Goal: Task Accomplishment & Management: Use online tool/utility

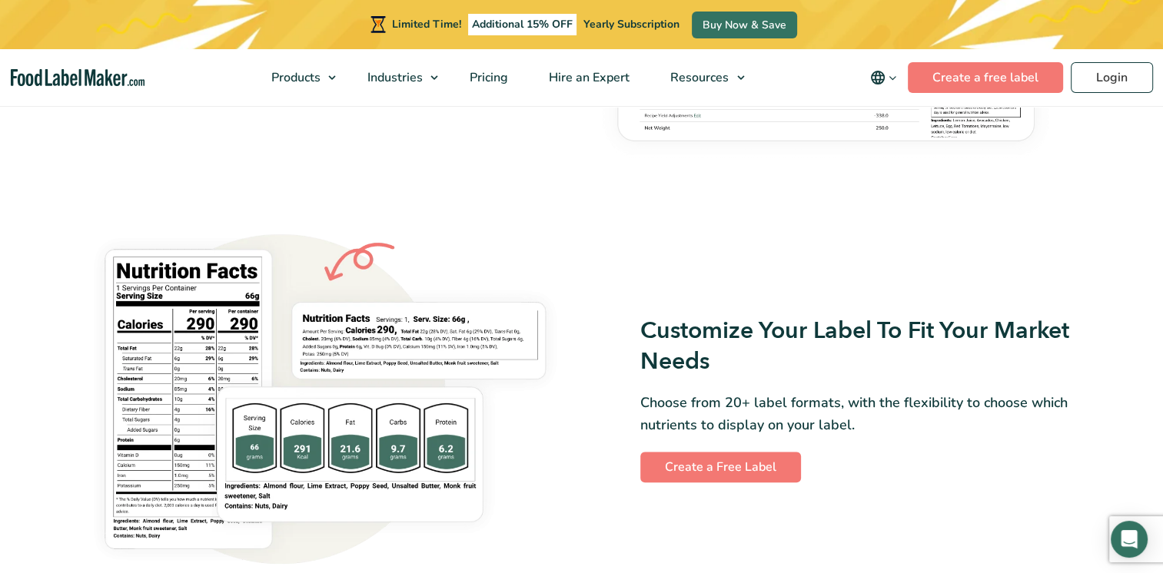
scroll to position [922, 0]
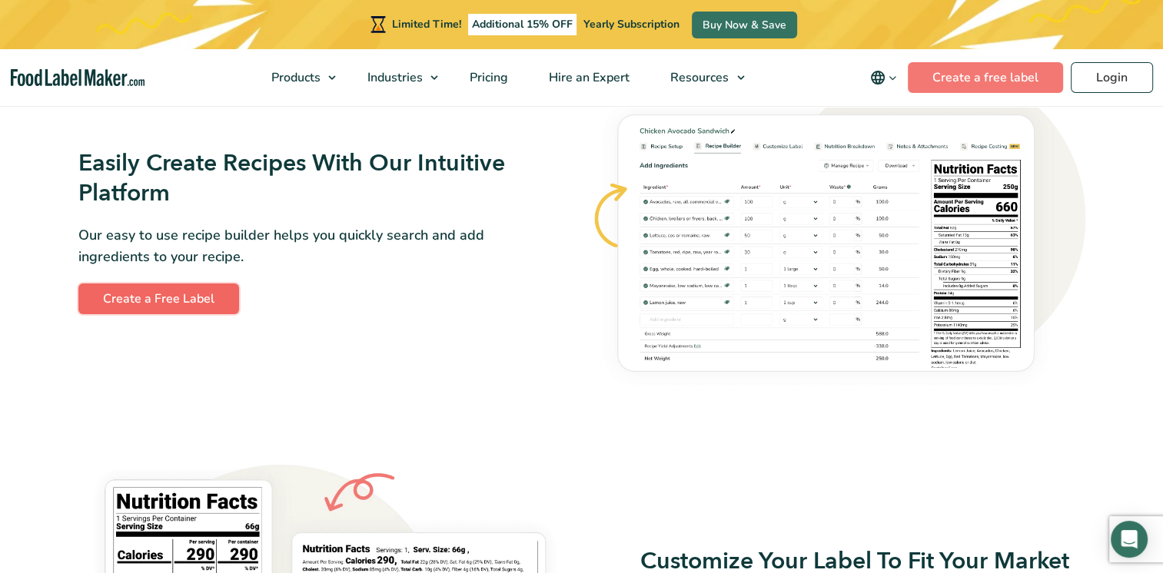
click at [169, 284] on link "Create a Free Label" at bounding box center [158, 299] width 161 height 31
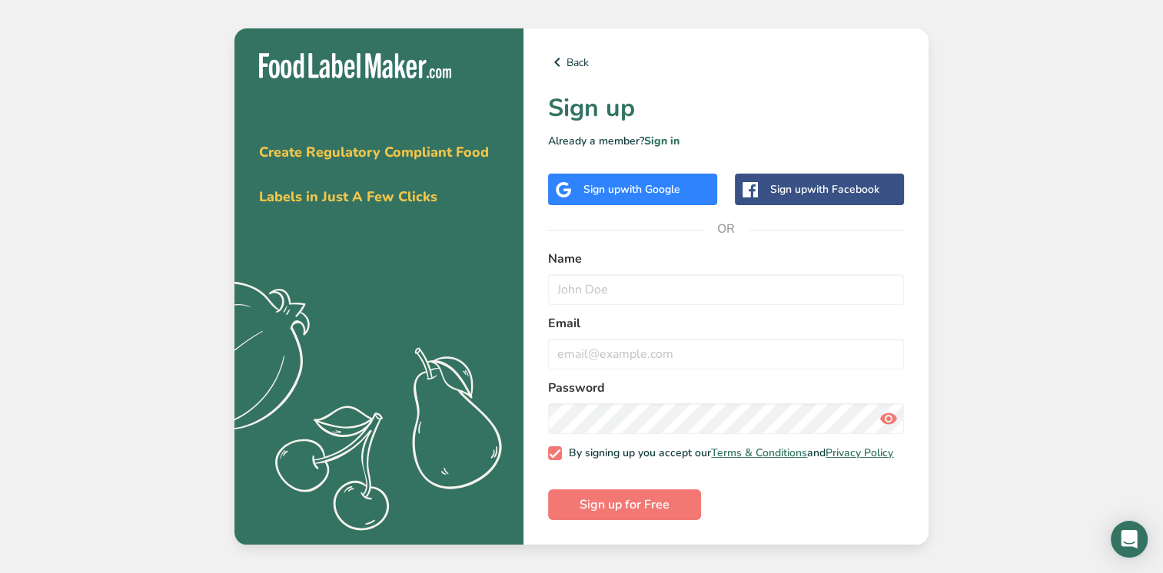
click at [648, 182] on span "with Google" at bounding box center [650, 189] width 60 height 15
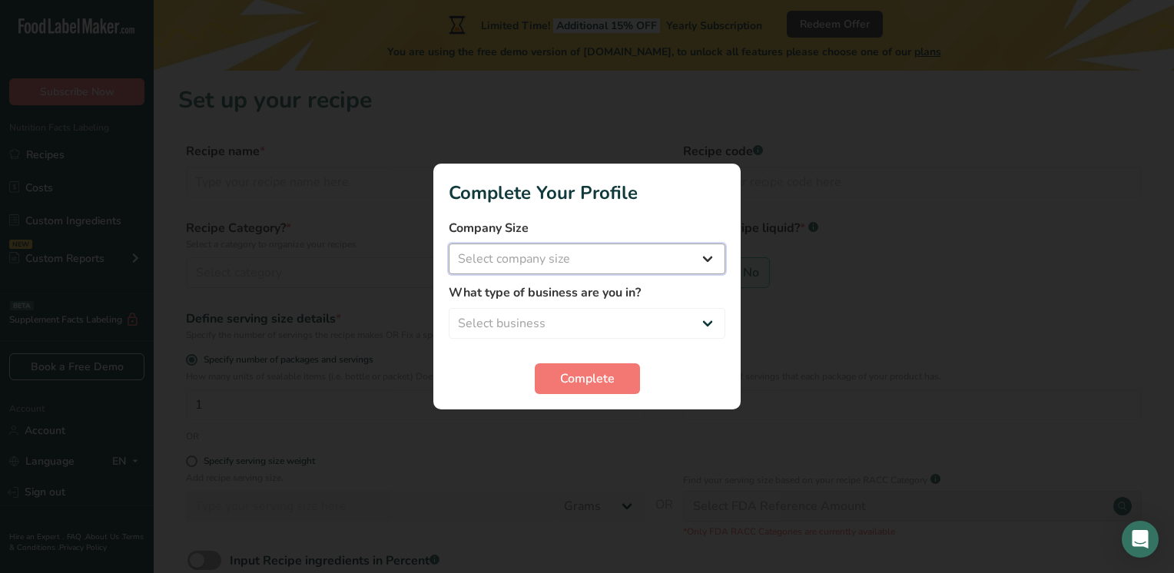
click at [691, 257] on select "Select company size Fewer than 10 Employees 10 to 50 Employees 51 to 500 Employ…" at bounding box center [587, 259] width 277 height 31
select select "1"
click at [449, 244] on select "Select company size Fewer than 10 Employees 10 to 50 Employees 51 to 500 Employ…" at bounding box center [587, 259] width 277 height 31
click at [565, 334] on select "Select business Packaged Food Manufacturer Restaurant & Cafe Bakery Meal Plans …" at bounding box center [587, 323] width 277 height 31
select select "8"
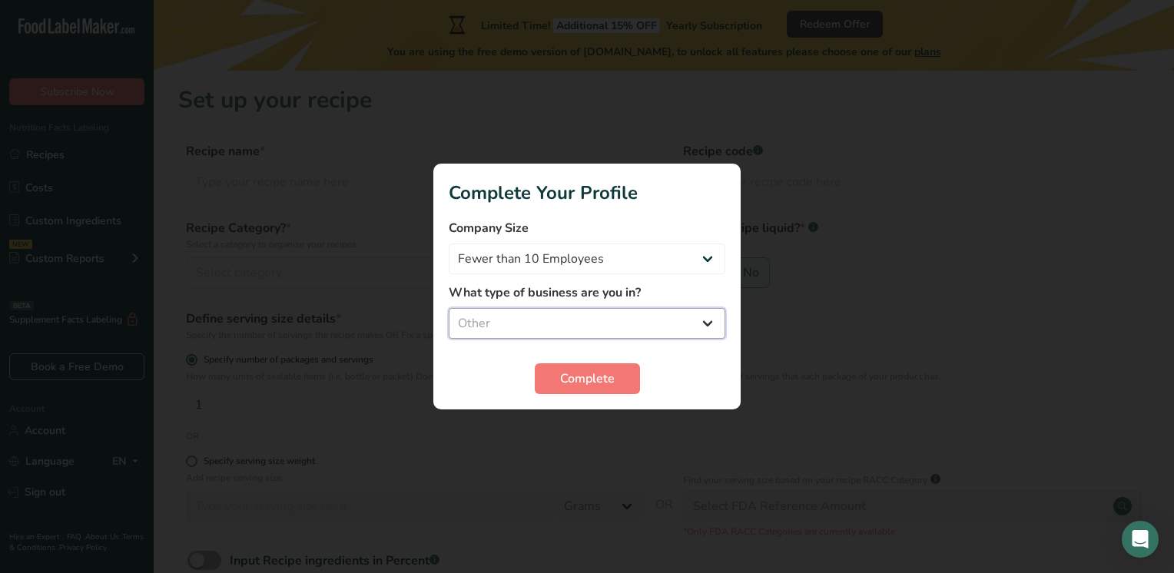
click at [449, 308] on select "Select business Packaged Food Manufacturer Restaurant & Cafe Bakery Meal Plans …" at bounding box center [587, 323] width 277 height 31
click at [590, 380] on span "Complete" at bounding box center [587, 379] width 55 height 18
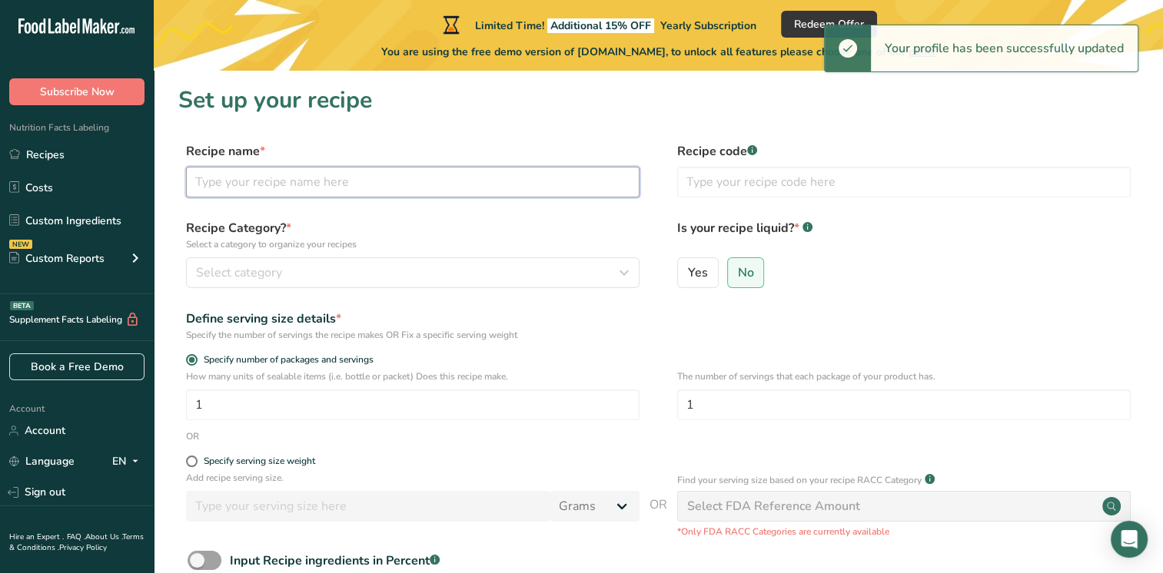
click at [380, 171] on input "text" at bounding box center [412, 182] width 453 height 31
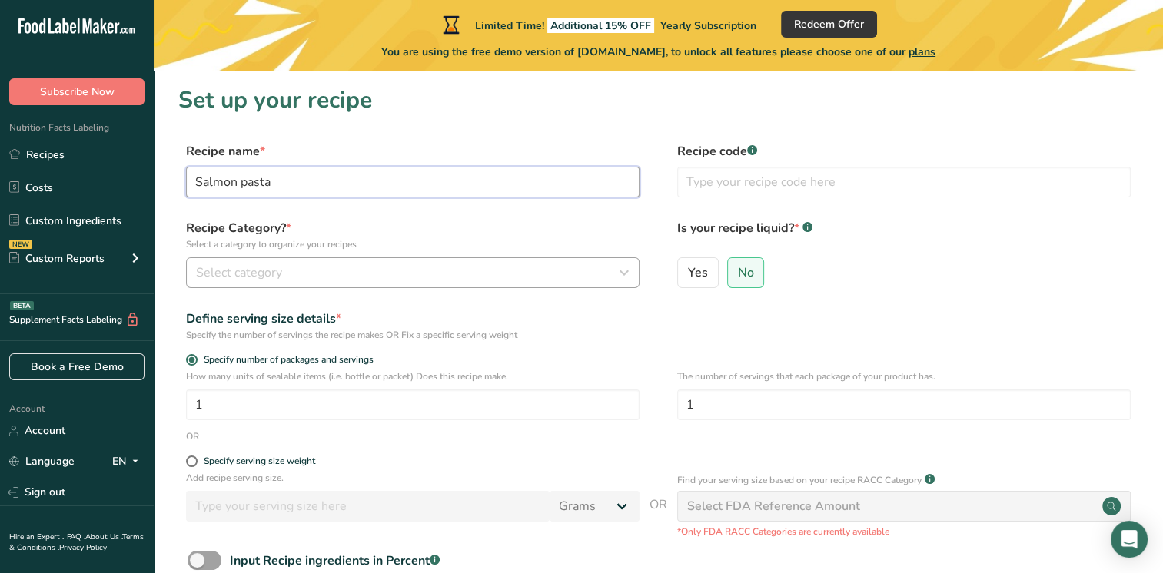
type input "Salmon pasta"
click at [307, 283] on button "Select category" at bounding box center [412, 272] width 453 height 31
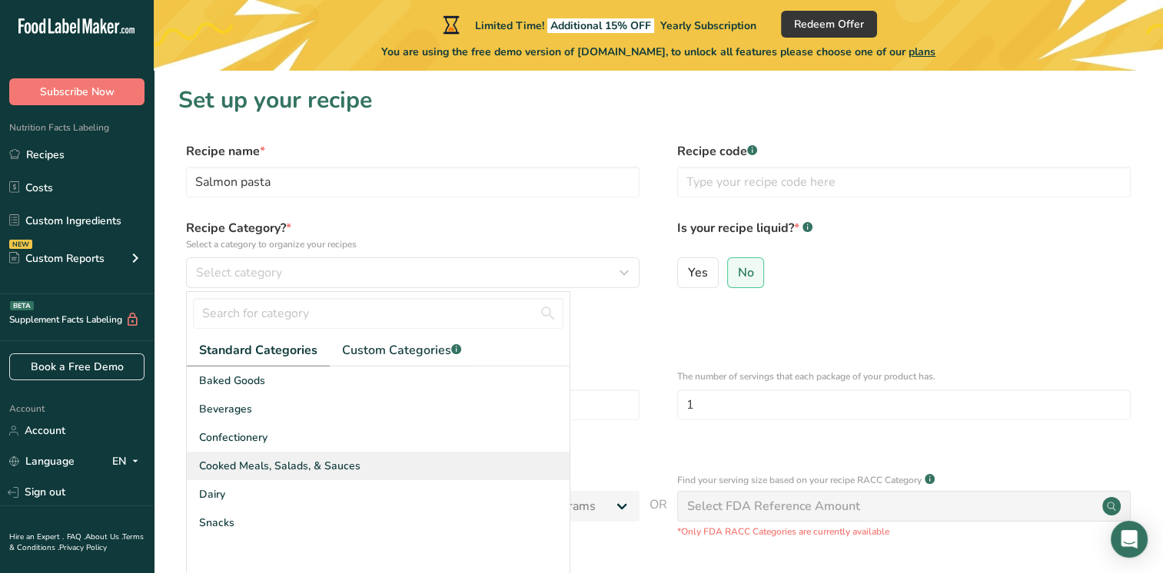
click at [264, 465] on span "Cooked Meals, Salads, & Sauces" at bounding box center [279, 466] width 161 height 16
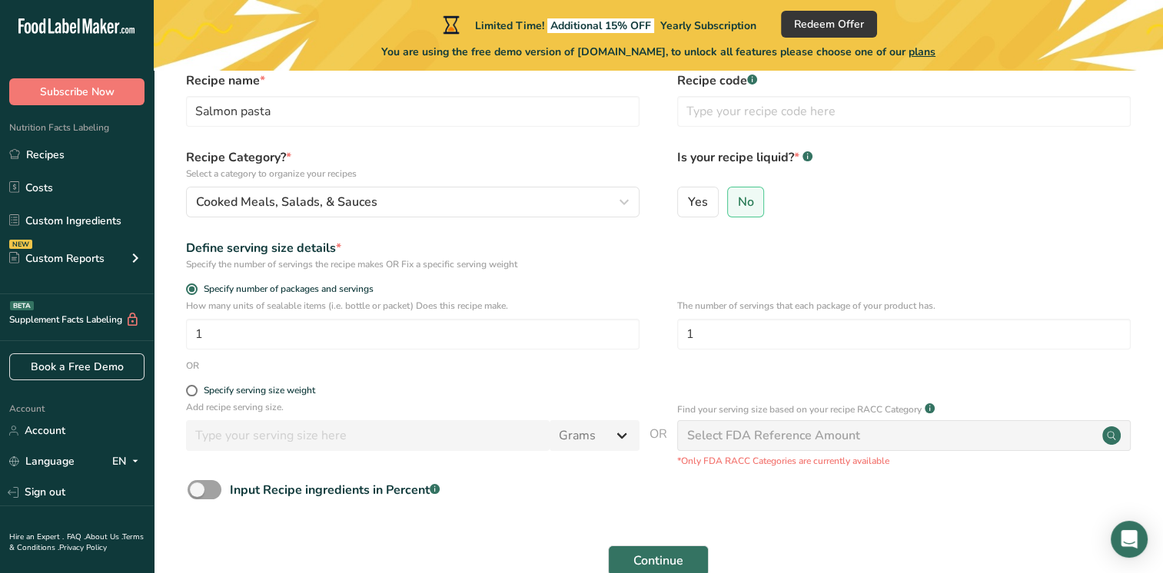
scroll to position [154, 0]
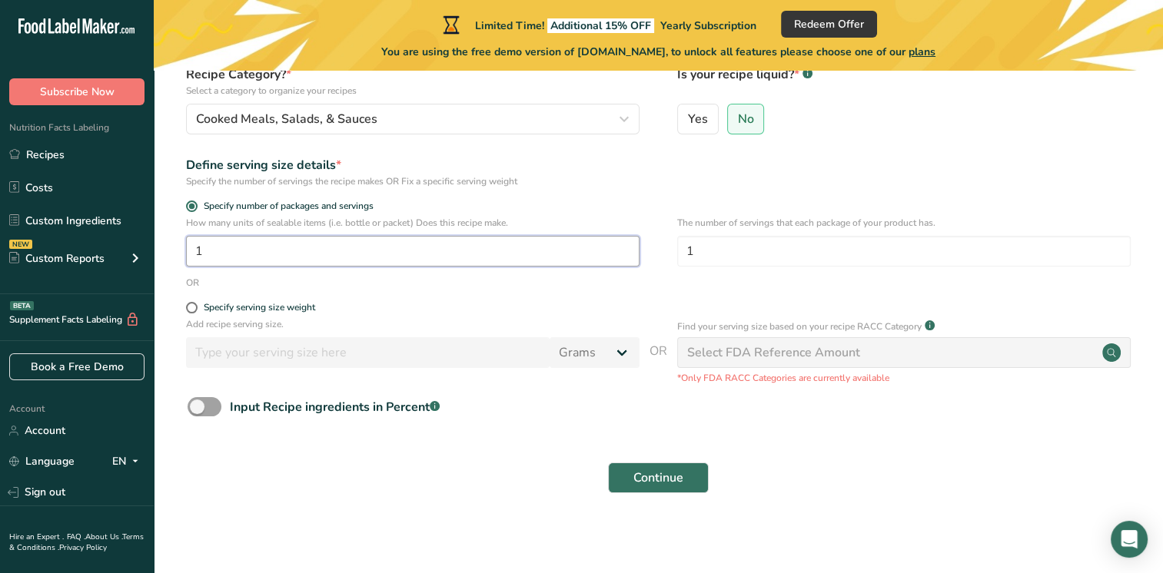
click at [252, 261] on input "1" at bounding box center [412, 251] width 453 height 31
drag, startPoint x: 252, startPoint y: 261, endPoint x: 159, endPoint y: 262, distance: 93.0
click at [159, 262] on section "Set up your recipe Recipe name * Salmon pasta Recipe code .a-a{fill:#347362;}.b…" at bounding box center [658, 222] width 1009 height 610
type input "4"
click at [210, 312] on div "Specify serving size weight" at bounding box center [259, 308] width 111 height 12
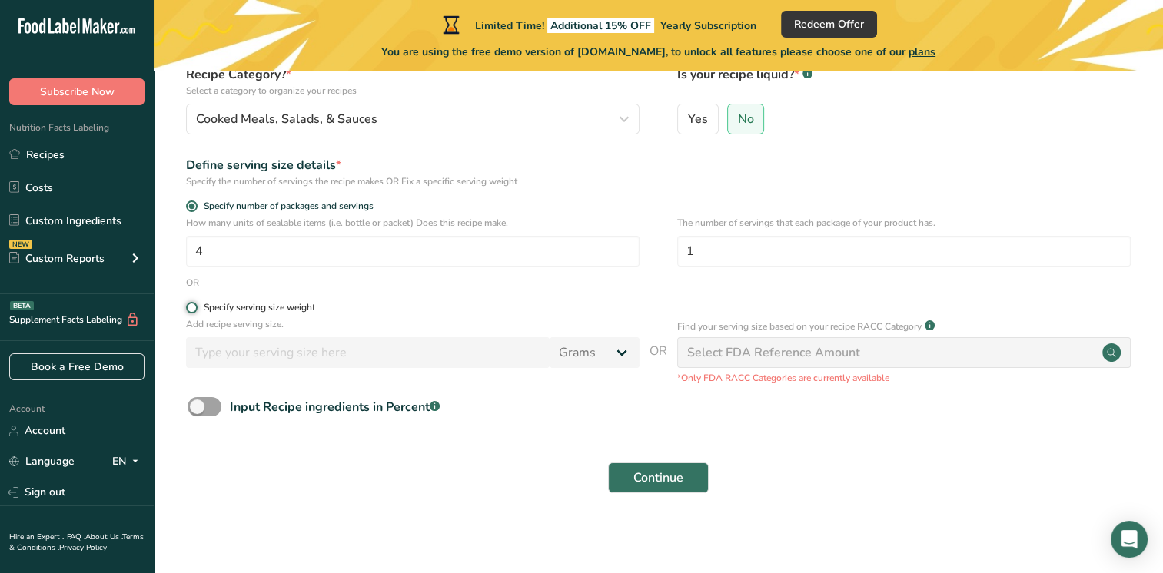
click at [196, 312] on input "Specify serving size weight" at bounding box center [191, 308] width 10 height 10
radio input "true"
radio input "false"
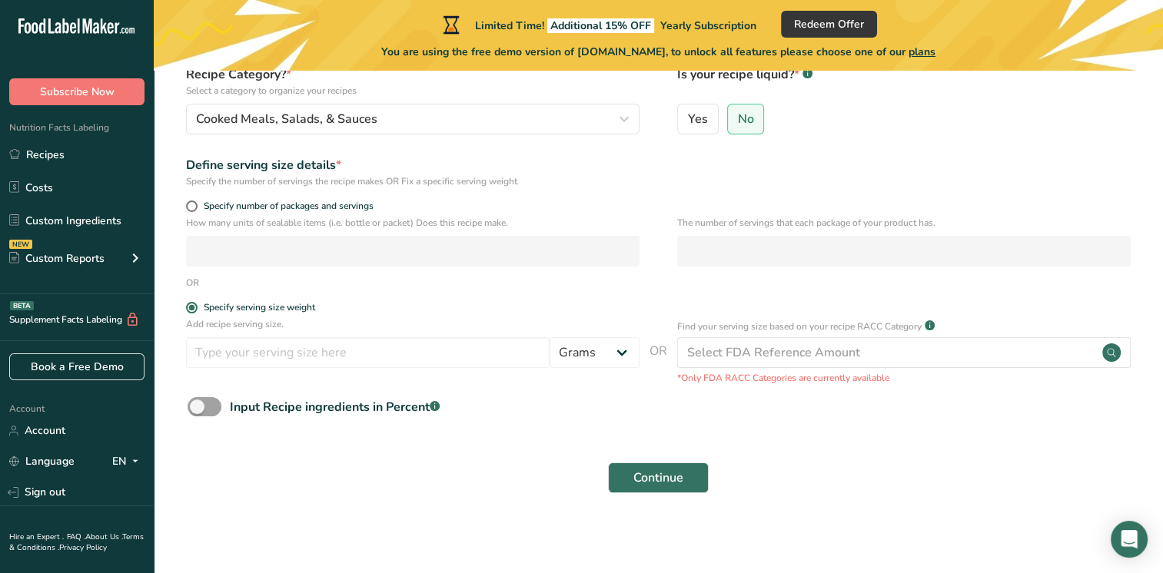
drag, startPoint x: 189, startPoint y: 201, endPoint x: 208, endPoint y: 216, distance: 24.1
click at [194, 203] on span at bounding box center [192, 207] width 12 height 12
click at [194, 203] on input "Specify number of packages and servings" at bounding box center [191, 206] width 10 height 10
radio input "true"
radio input "false"
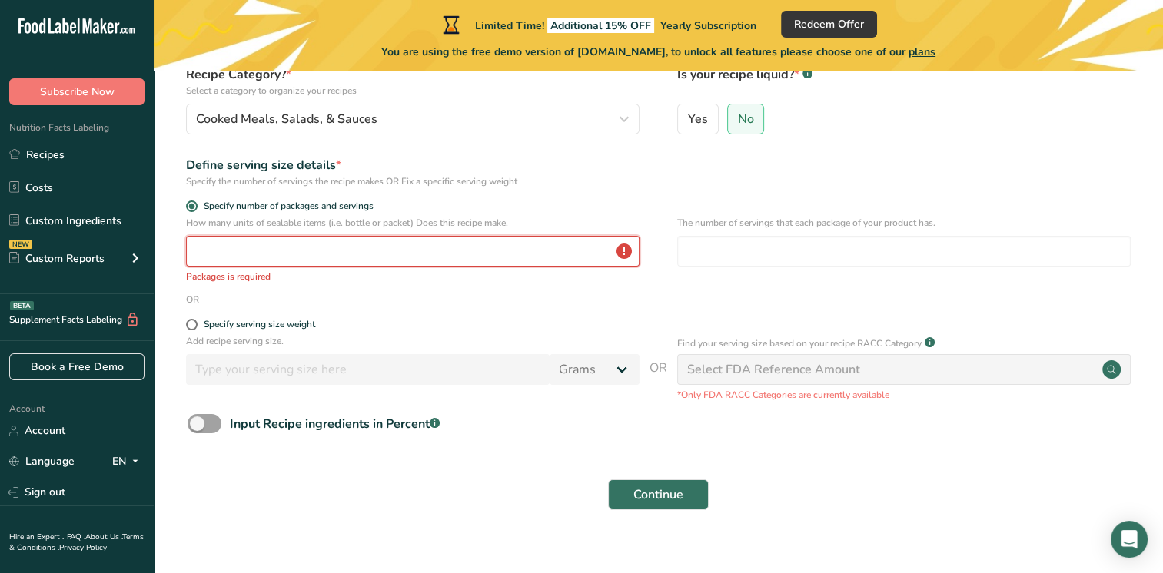
click at [218, 251] on input "number" at bounding box center [412, 251] width 453 height 31
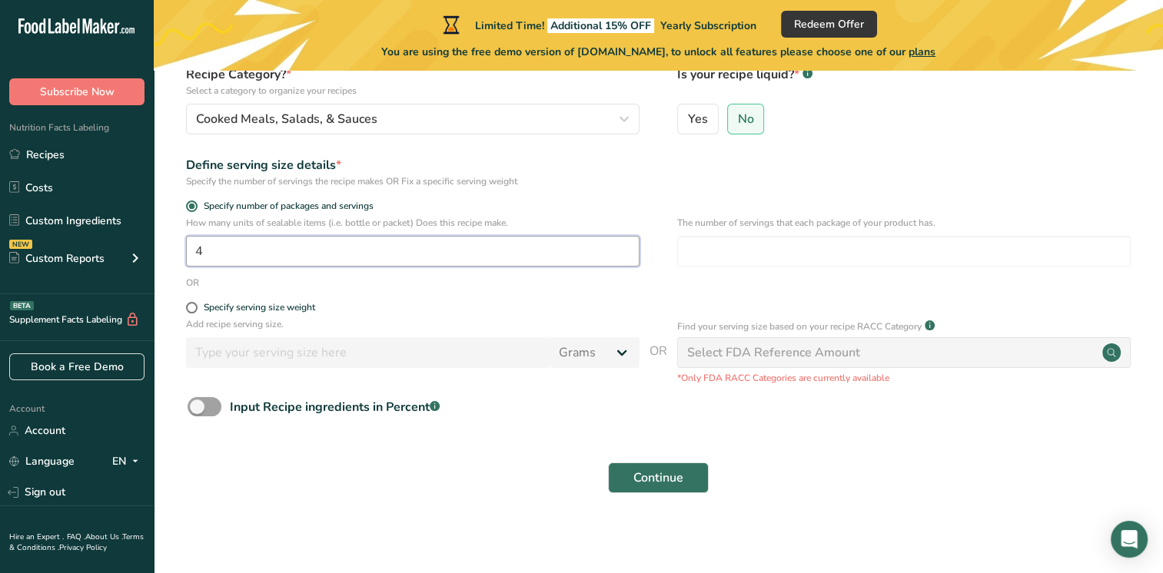
type input "4"
click at [839, 363] on div "Select FDA Reference Amount" at bounding box center [903, 352] width 453 height 31
click at [661, 478] on span "Continue" at bounding box center [658, 478] width 50 height 18
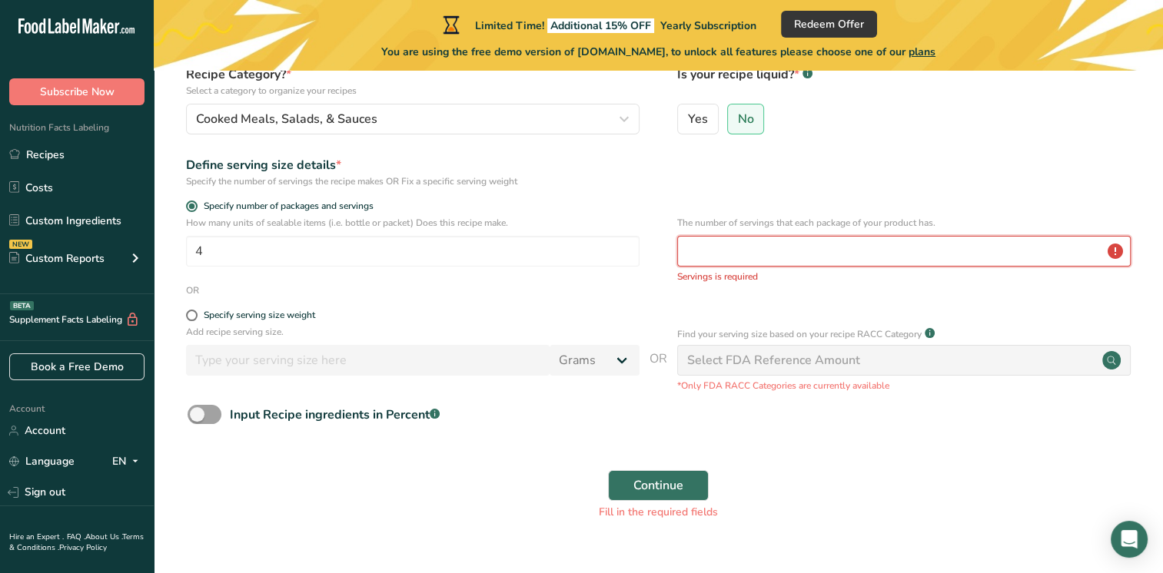
click at [755, 241] on input "number" at bounding box center [903, 251] width 453 height 31
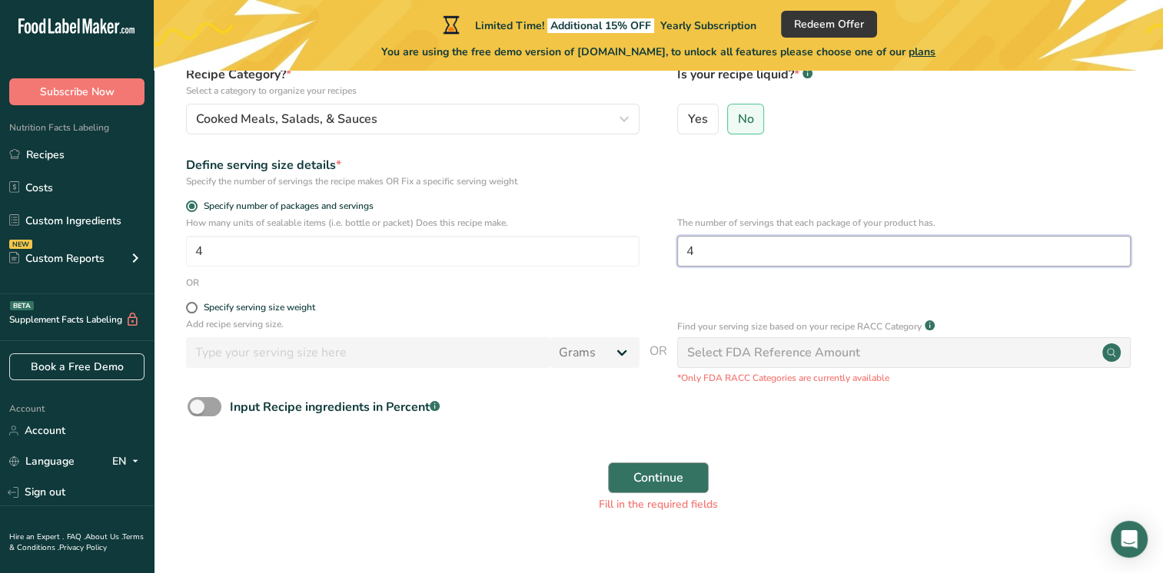
type input "4"
click at [655, 483] on span "Continue" at bounding box center [658, 478] width 50 height 18
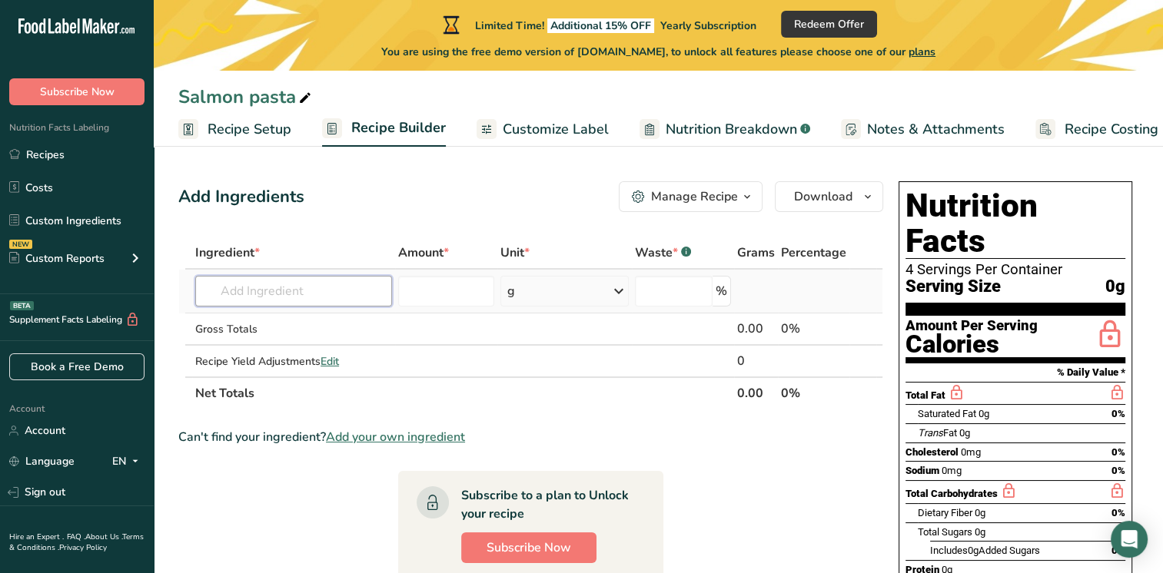
click at [252, 291] on input "text" at bounding box center [293, 291] width 197 height 31
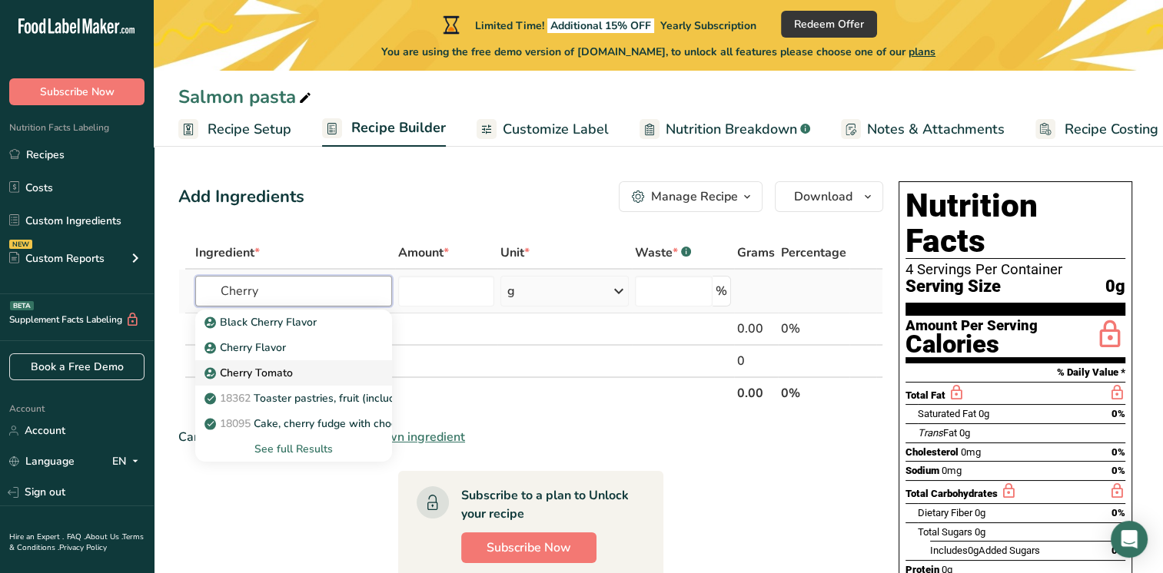
type input "Cherry"
click at [272, 373] on p "Cherry Tomato" at bounding box center [250, 373] width 85 height 16
type input "Cherry Tomato"
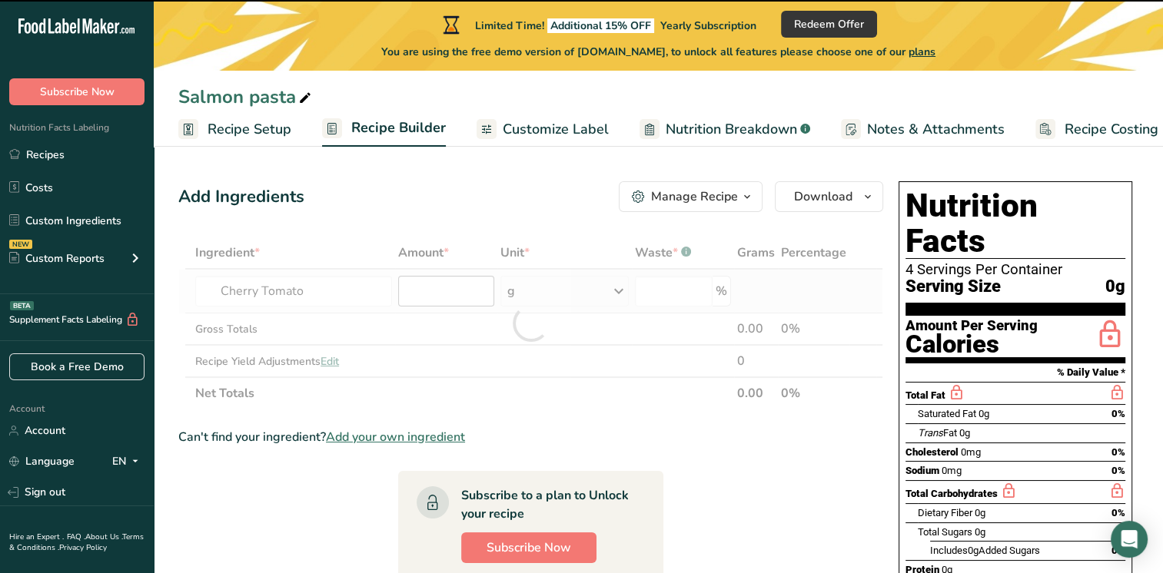
type input "0"
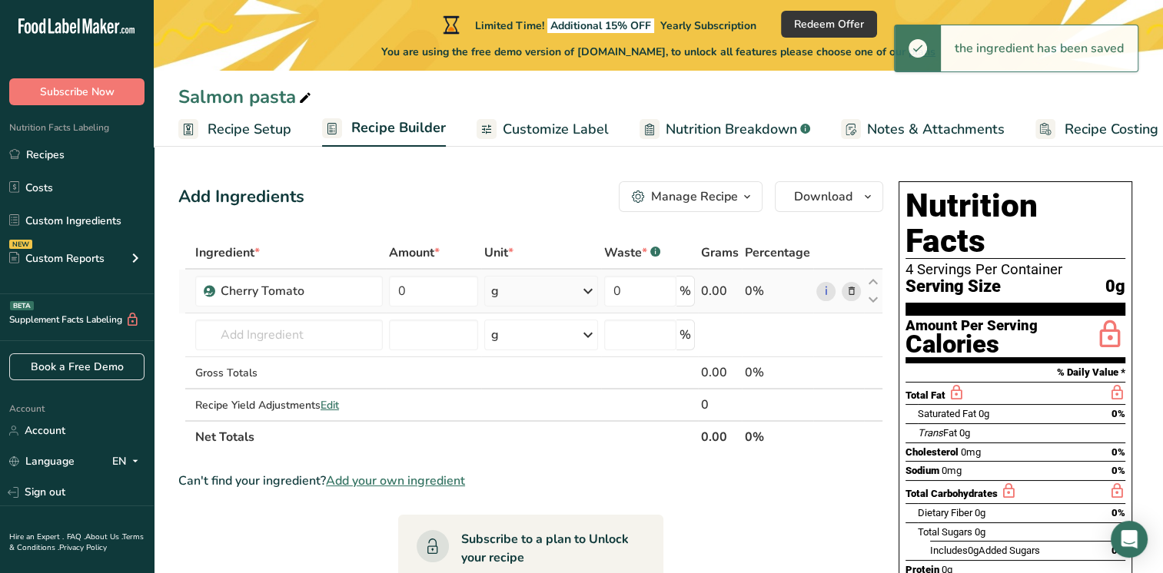
click at [586, 284] on icon at bounding box center [588, 291] width 18 height 28
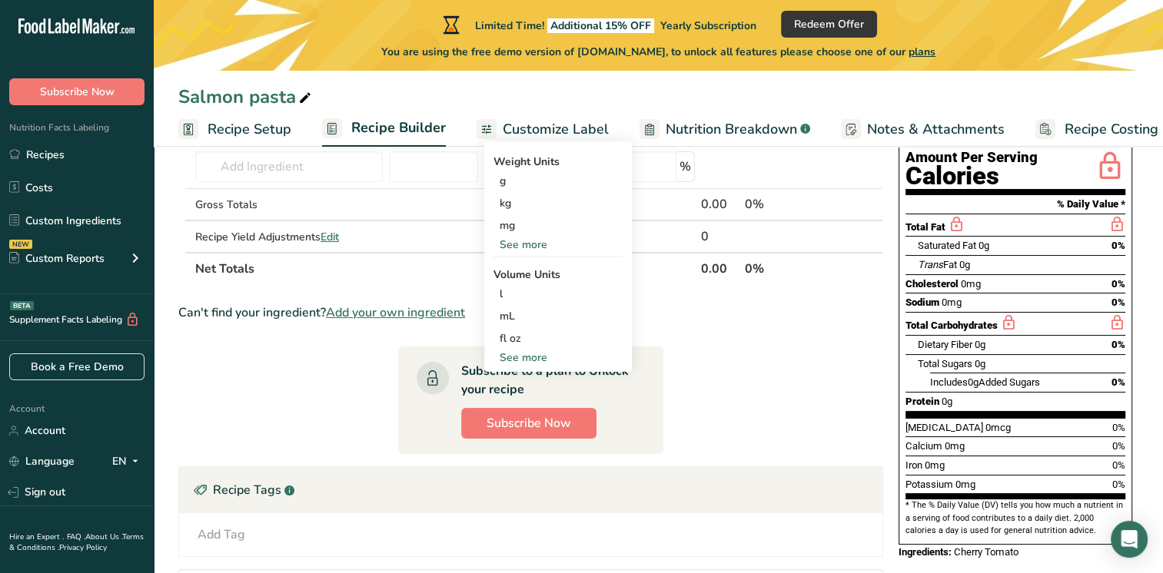
scroll to position [77, 0]
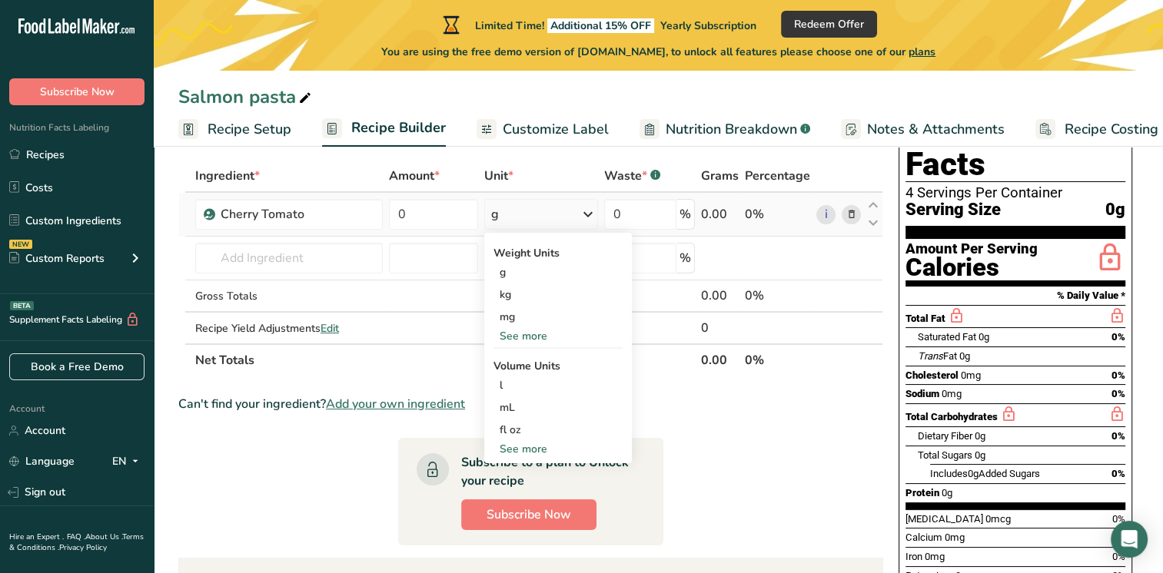
click at [533, 451] on div "See more" at bounding box center [557, 449] width 129 height 16
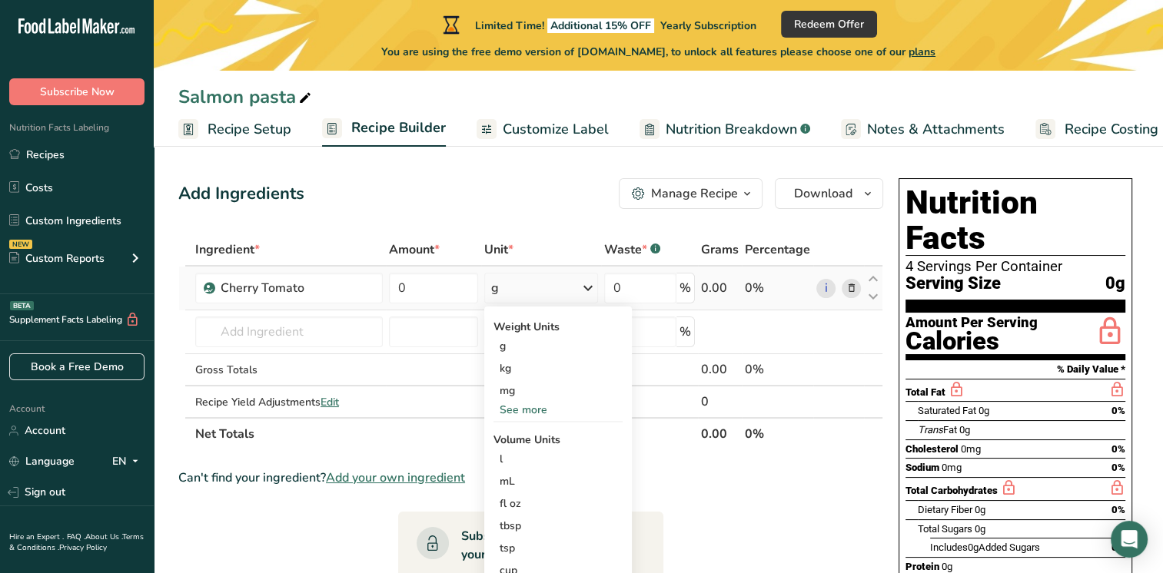
scroll to position [0, 0]
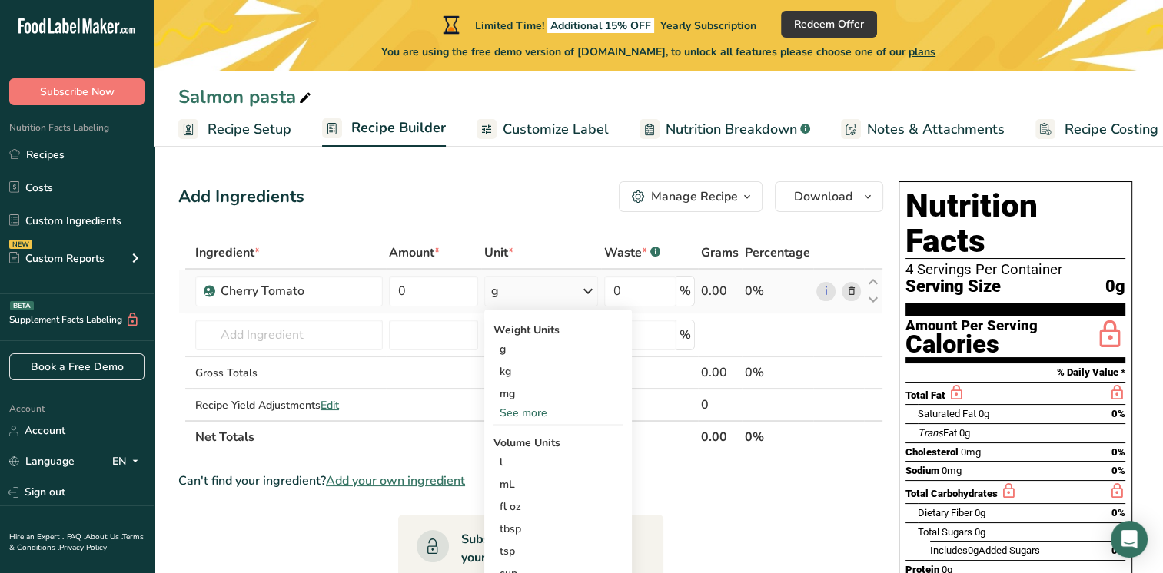
click at [536, 413] on div "See more" at bounding box center [557, 413] width 129 height 16
click at [528, 458] on div "oz" at bounding box center [557, 461] width 129 height 22
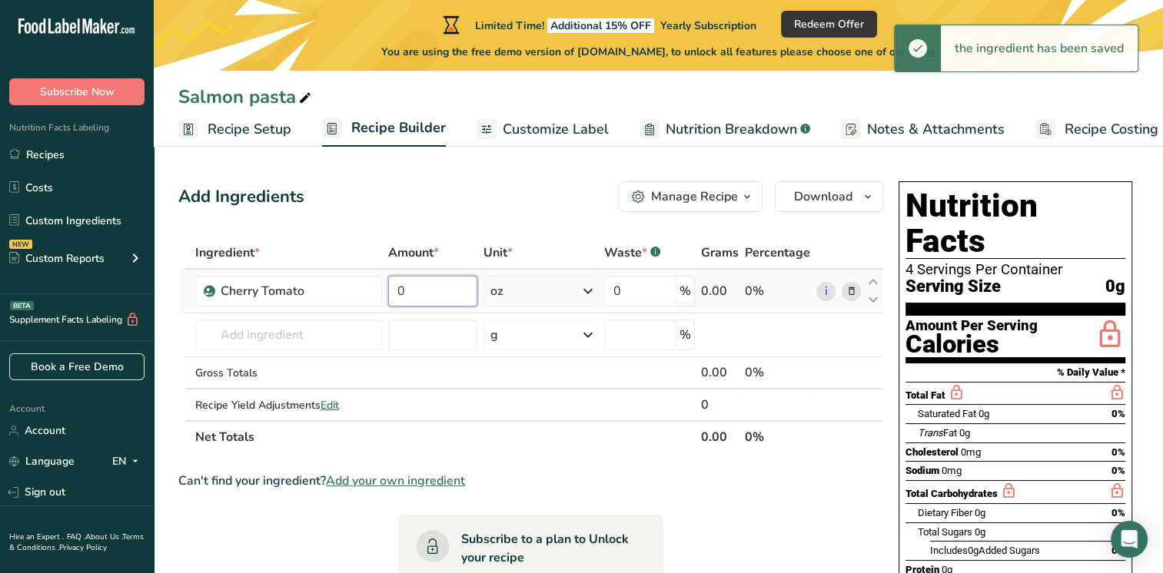
click at [438, 287] on input "0" at bounding box center [432, 291] width 89 height 31
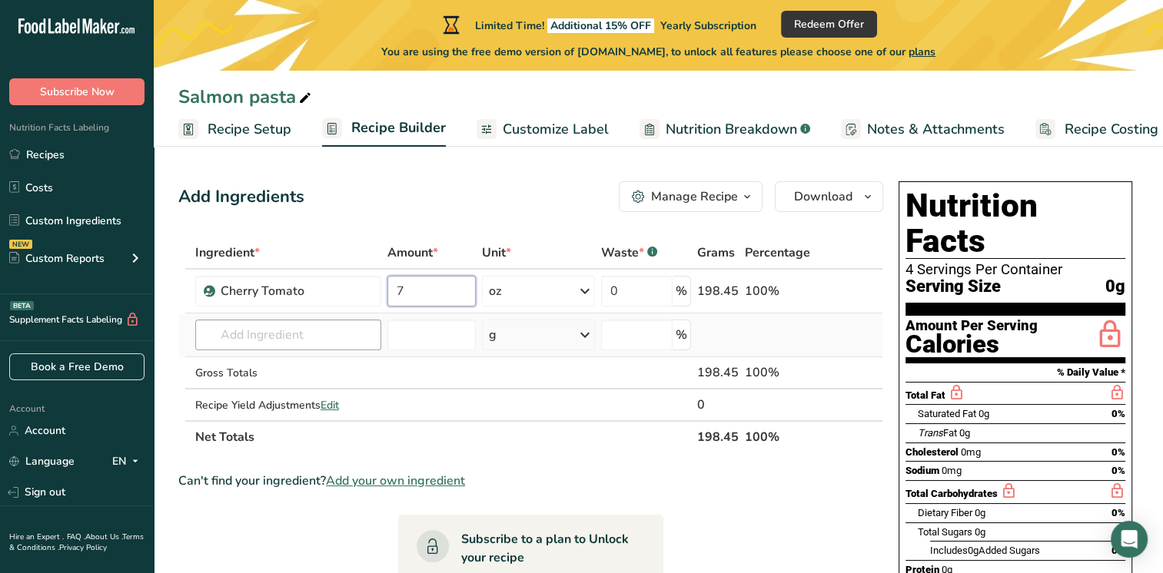
type input "7"
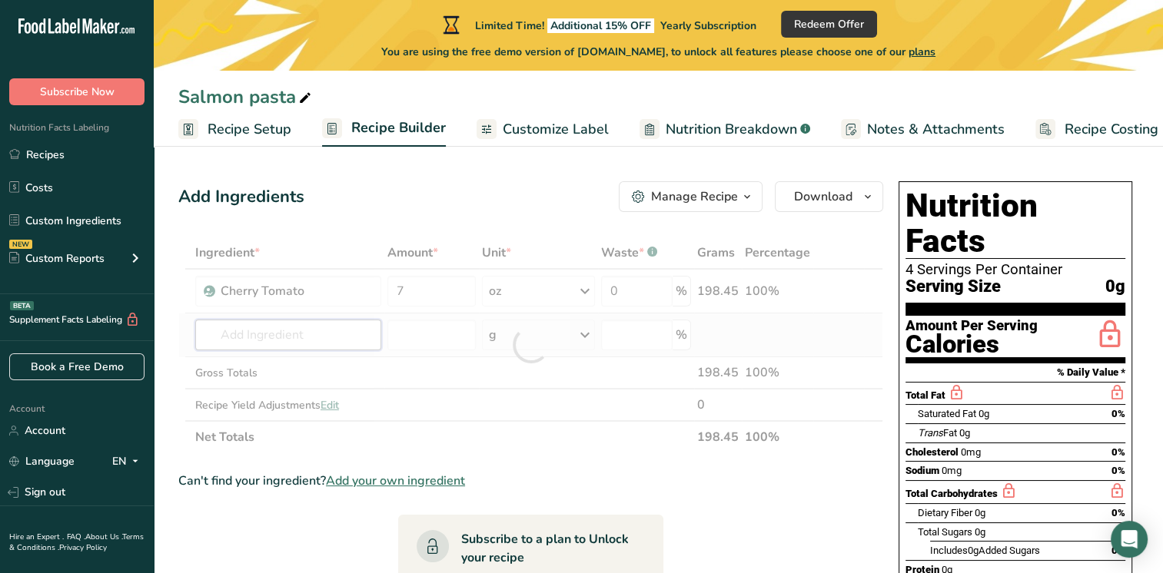
click at [261, 338] on div "Ingredient * Amount * Unit * Waste * .a-a{fill:#347362;}.b-a{fill:#fff;} Grams …" at bounding box center [530, 345] width 705 height 217
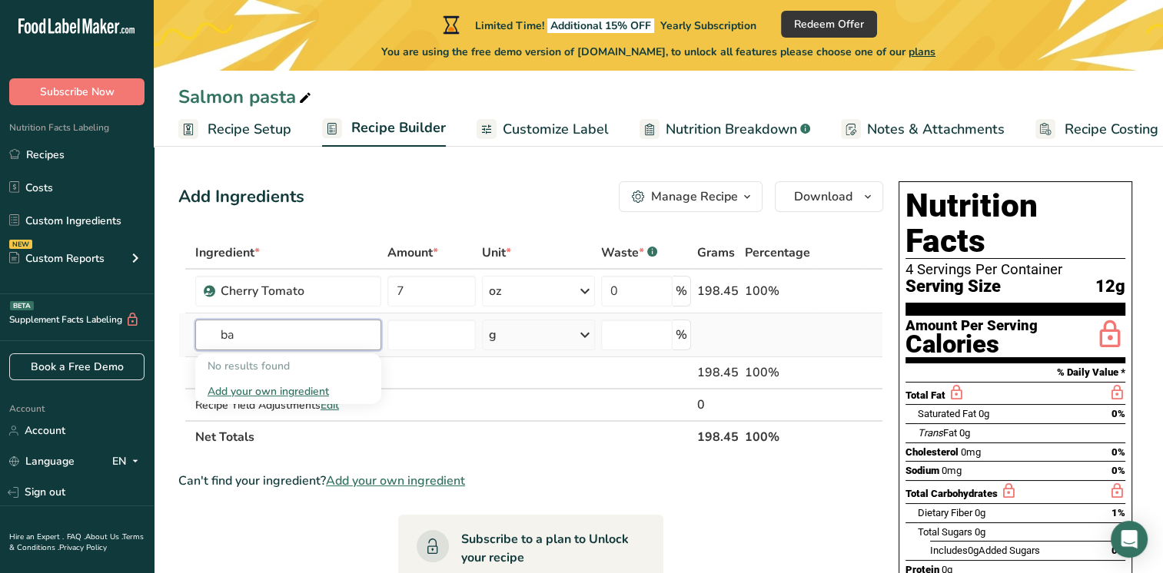
type input "b"
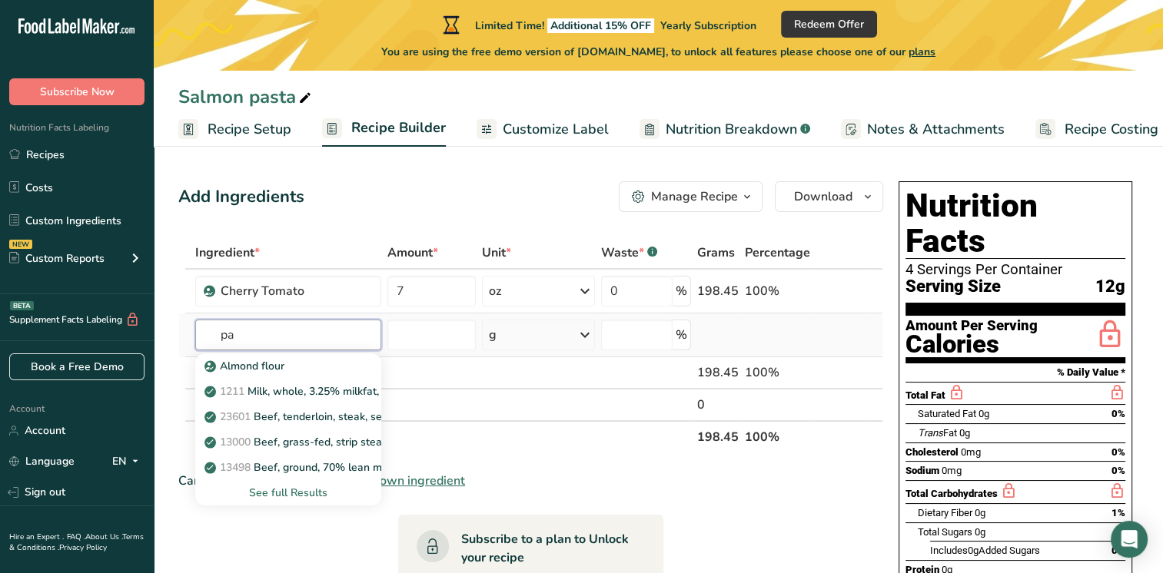
type input "p"
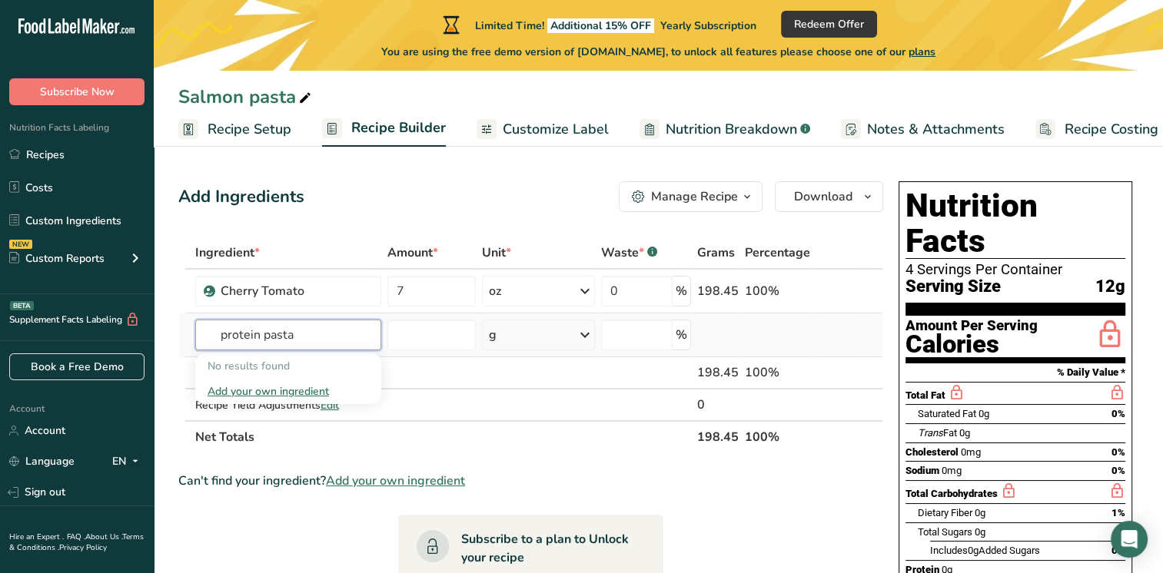
type input "protein pasta"
click at [294, 389] on div "Add your own ingredient" at bounding box center [288, 392] width 161 height 16
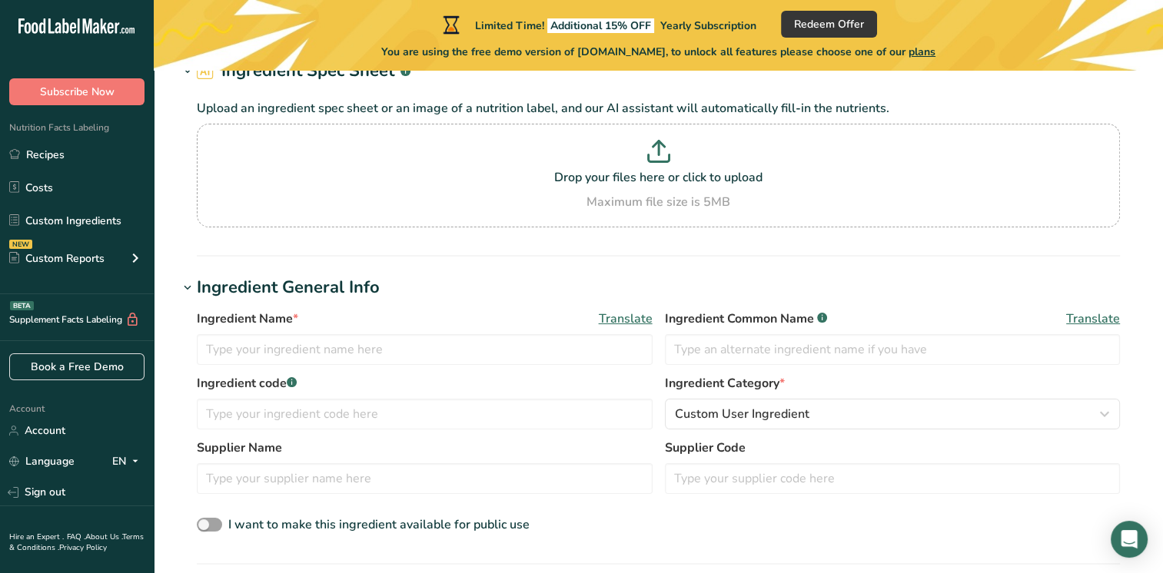
scroll to position [231, 0]
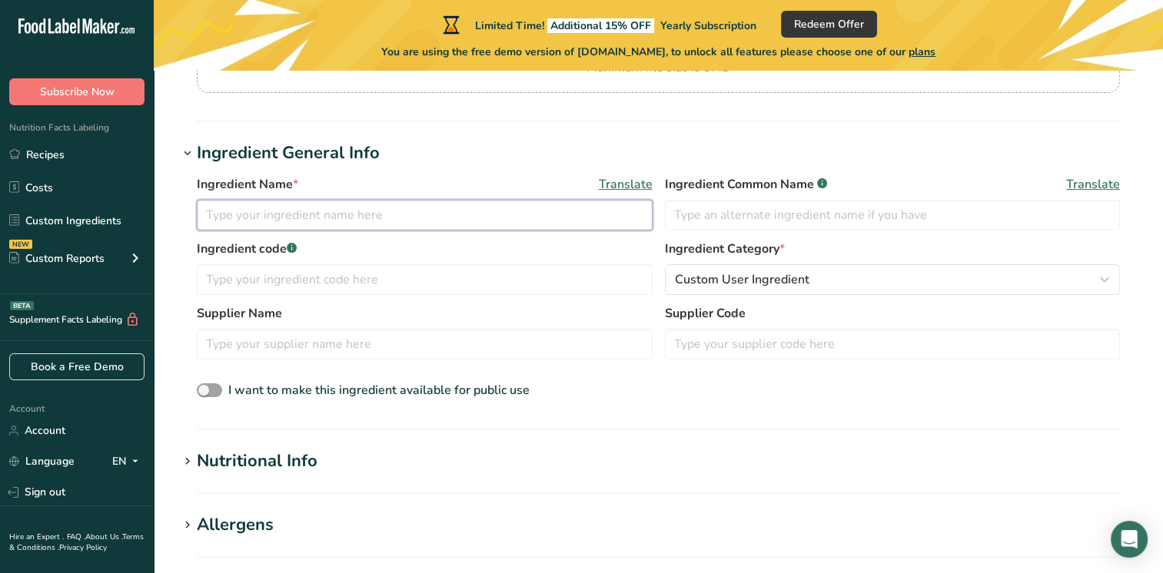
click at [278, 214] on input "text" at bounding box center [425, 215] width 456 height 31
type input "Protein pasta"
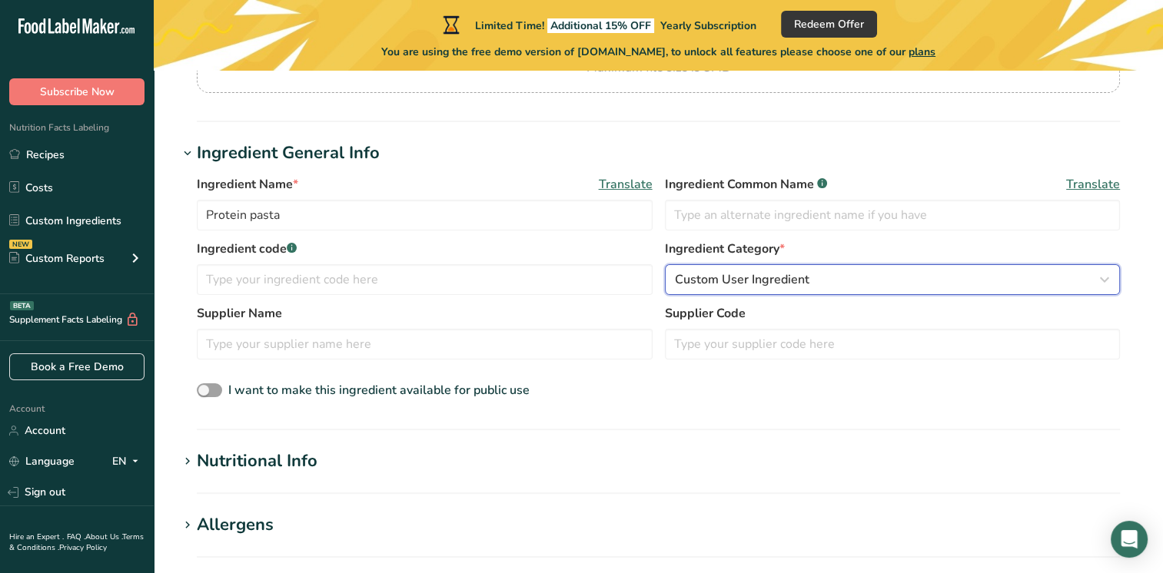
click at [732, 287] on span "Custom User Ingredient" at bounding box center [742, 280] width 135 height 18
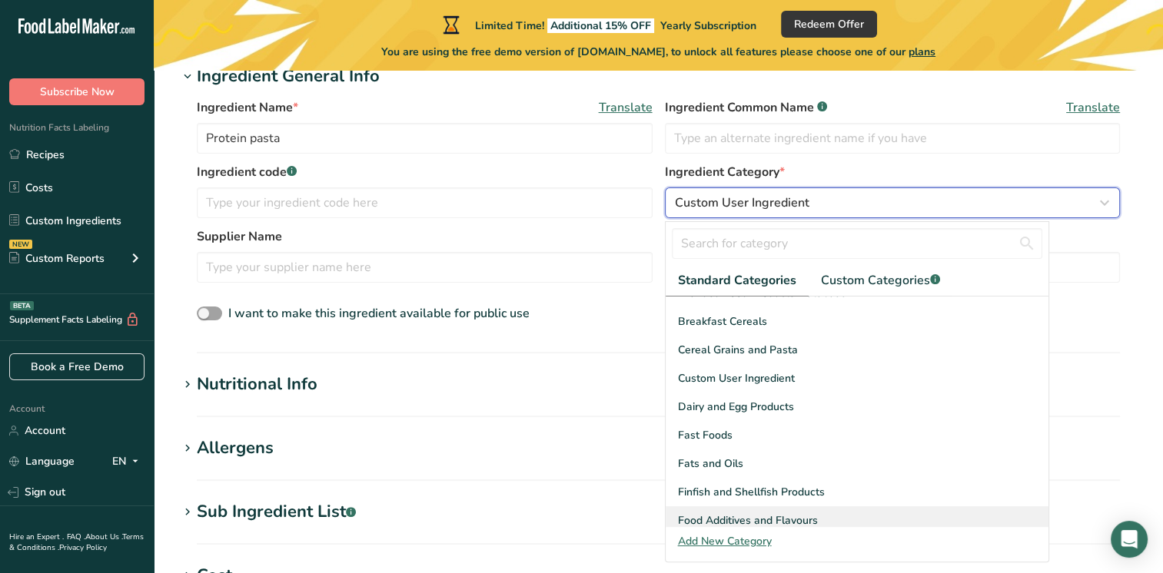
scroll to position [132, 0]
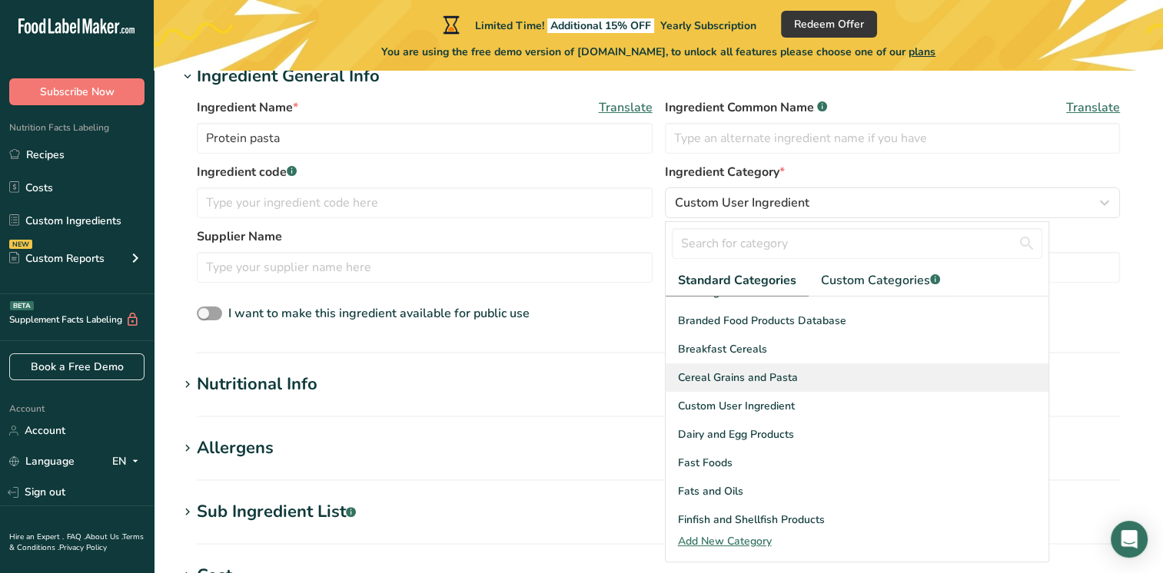
click at [719, 370] on span "Cereal Grains and Pasta" at bounding box center [738, 378] width 120 height 16
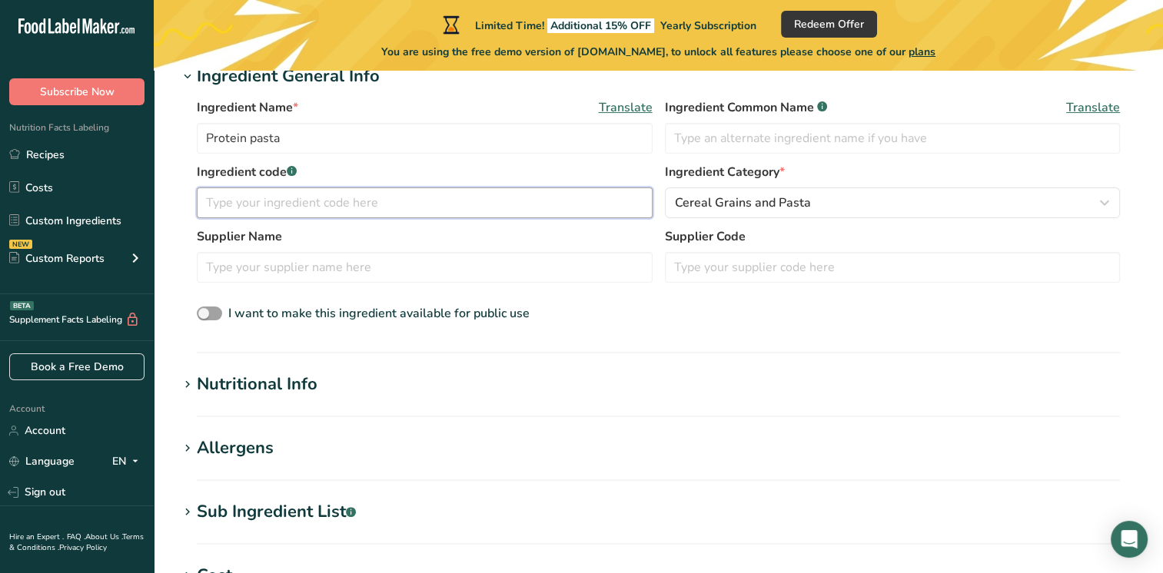
click at [308, 201] on input "text" at bounding box center [425, 203] width 456 height 31
click at [217, 389] on div "Nutritional Info" at bounding box center [257, 384] width 121 height 25
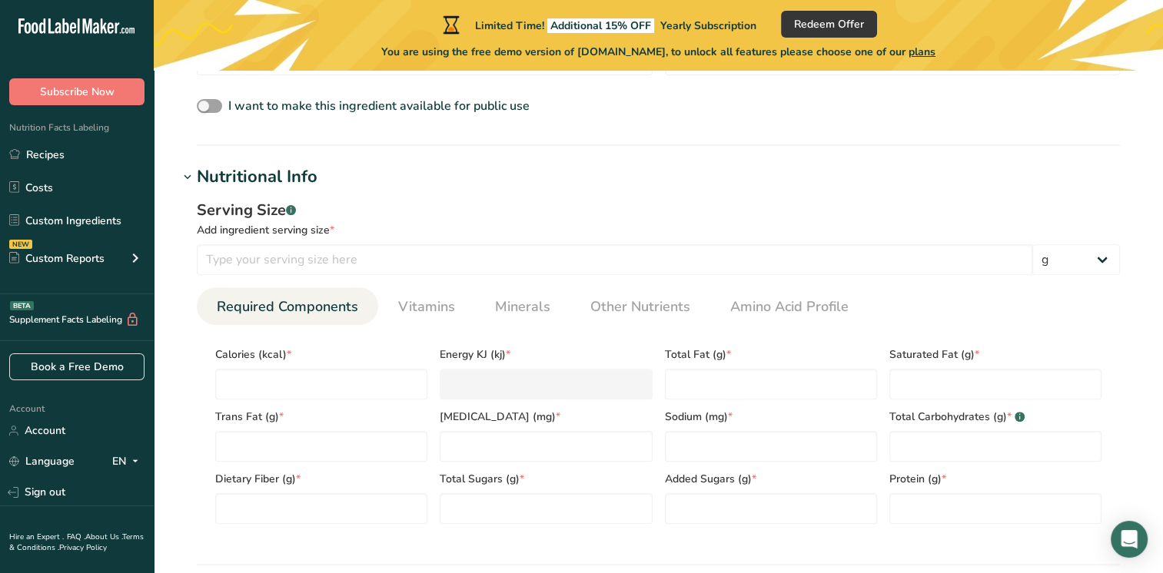
scroll to position [538, 0]
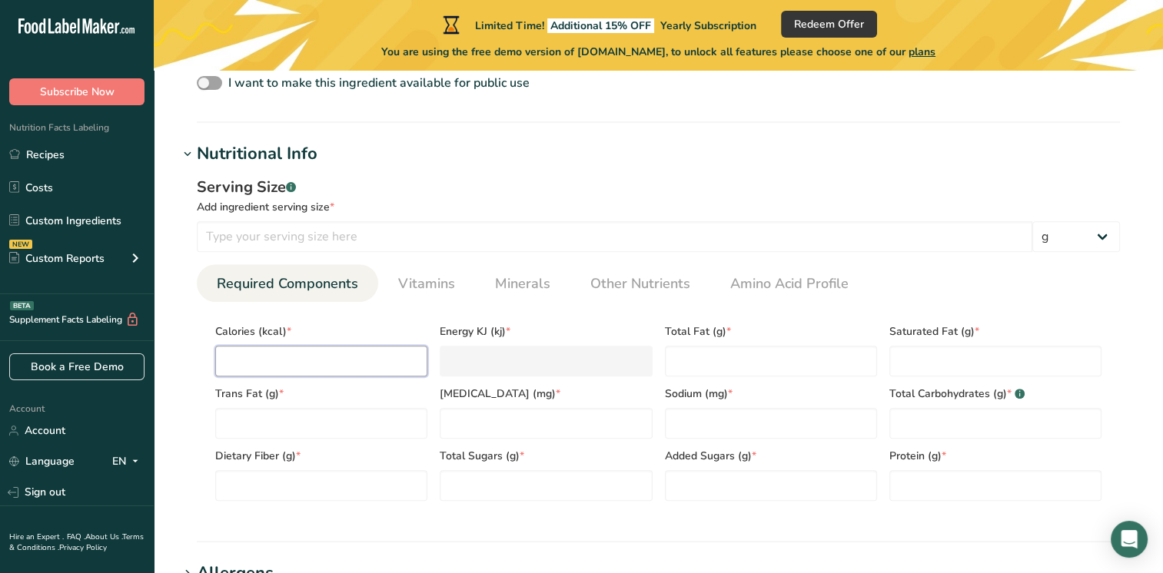
click at [296, 358] on input "number" at bounding box center [321, 361] width 212 height 31
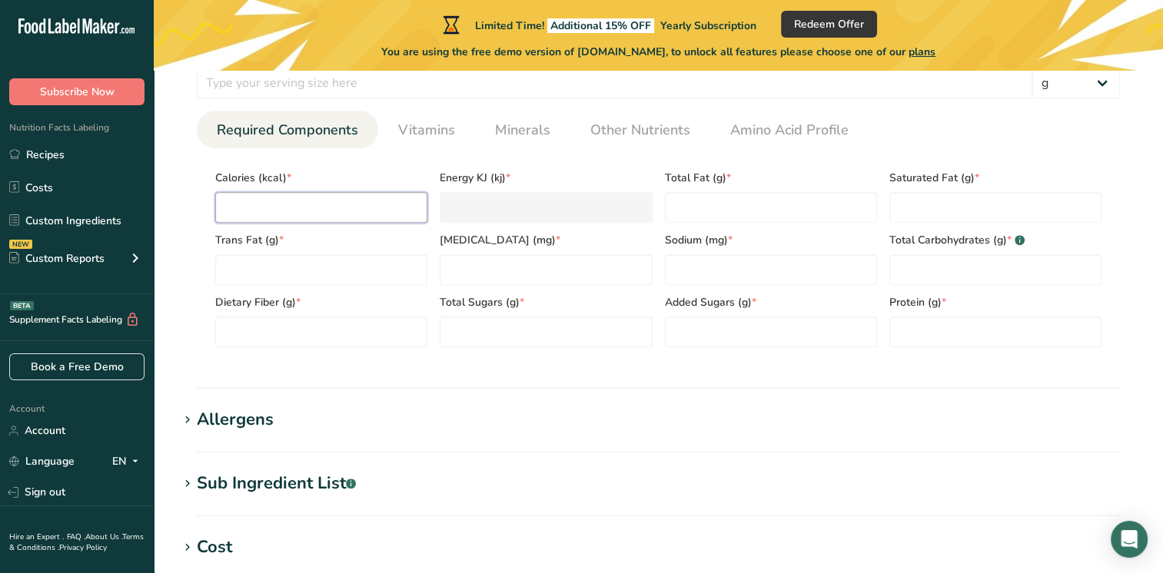
scroll to position [615, 0]
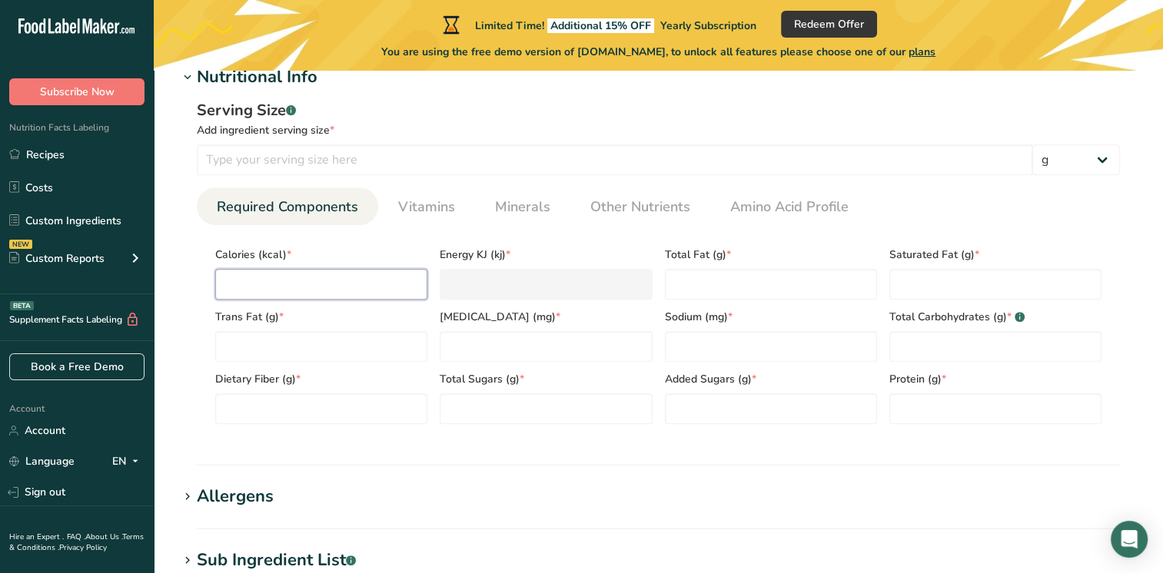
type input "1"
type KJ "4.2"
type input "19"
type KJ "79.5"
type input "190"
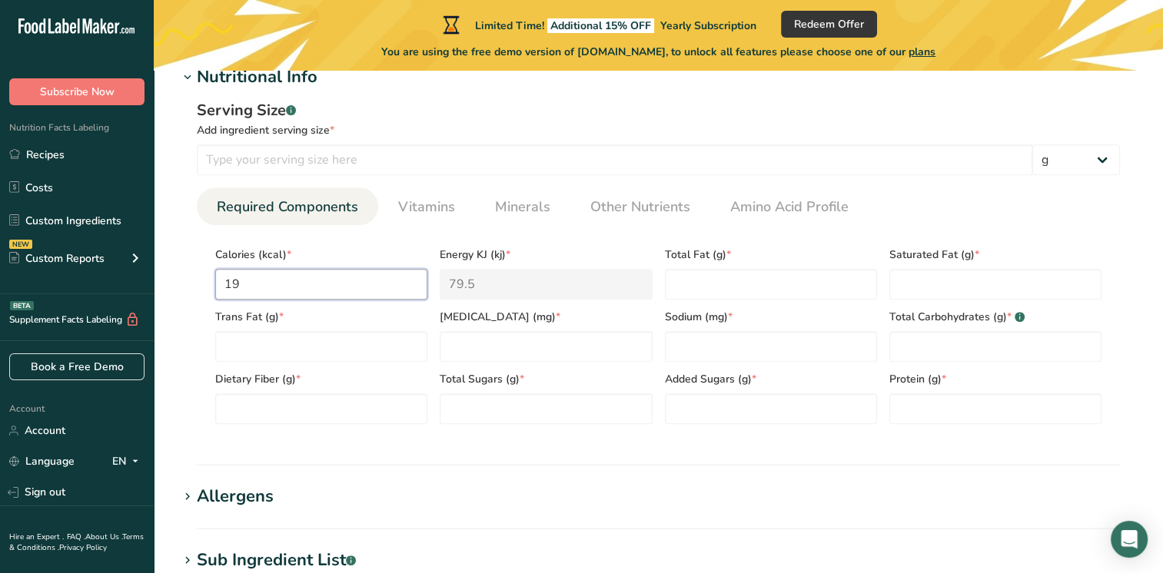
type KJ "795"
type input "190"
click at [756, 287] on Fat "number" at bounding box center [771, 284] width 212 height 31
type Fat "3"
click at [978, 281] on Fat "number" at bounding box center [995, 284] width 212 height 31
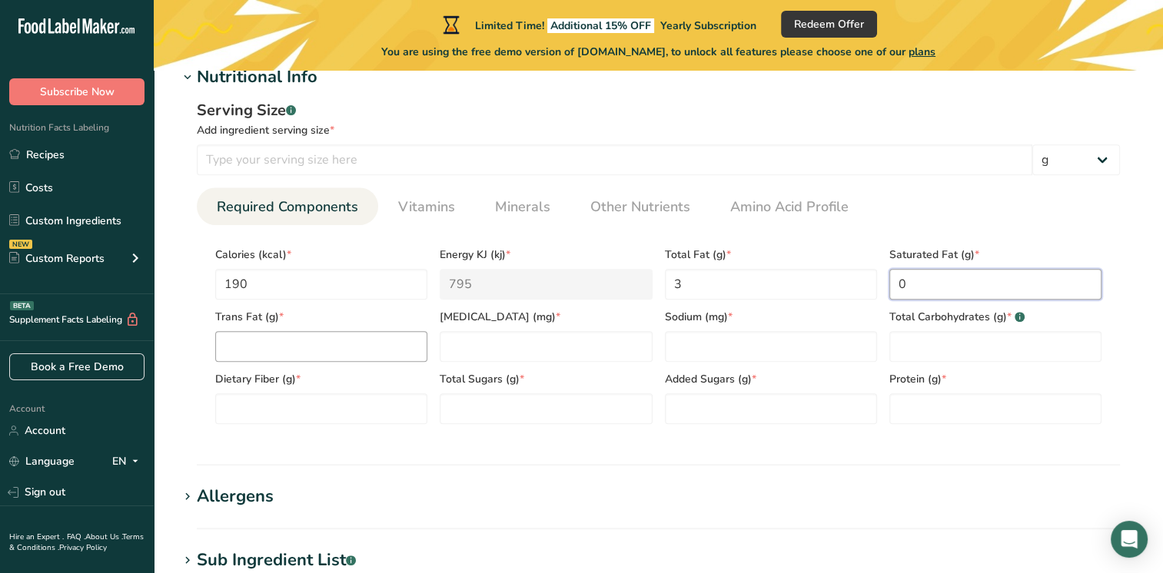
type Fat "0"
click at [267, 333] on Fat "number" at bounding box center [321, 346] width 212 height 31
type Fat "0"
click at [465, 350] on input "number" at bounding box center [546, 346] width 212 height 31
type input "0"
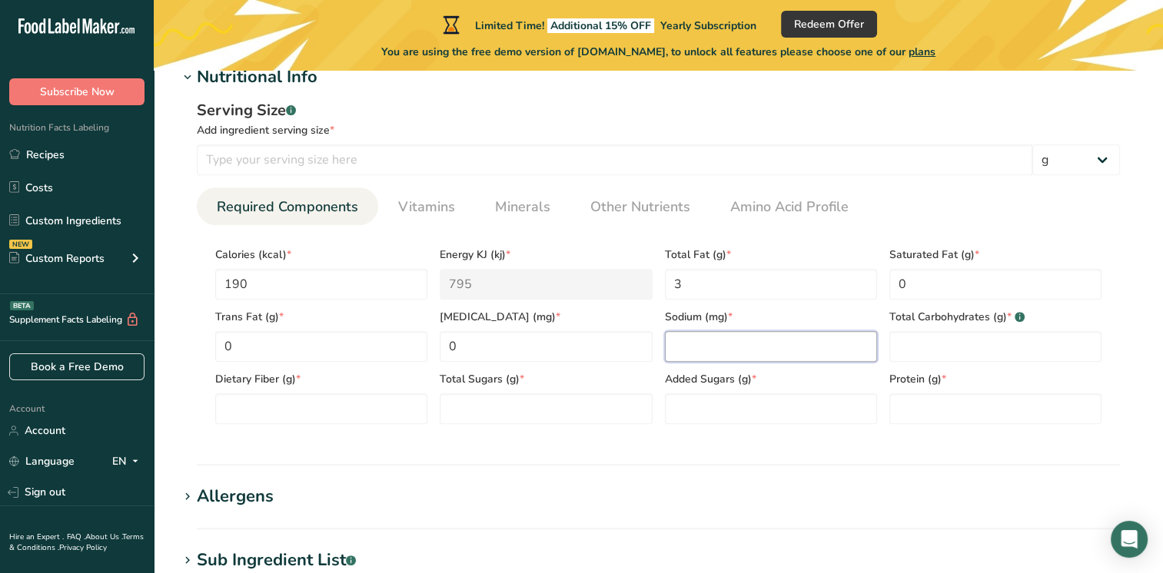
click at [702, 345] on input "number" at bounding box center [771, 346] width 212 height 31
type input "10"
click at [971, 351] on Carbohydrates "number" at bounding box center [995, 346] width 212 height 31
type Carbohydrates "34"
click at [274, 412] on Fiber "number" at bounding box center [321, 409] width 212 height 31
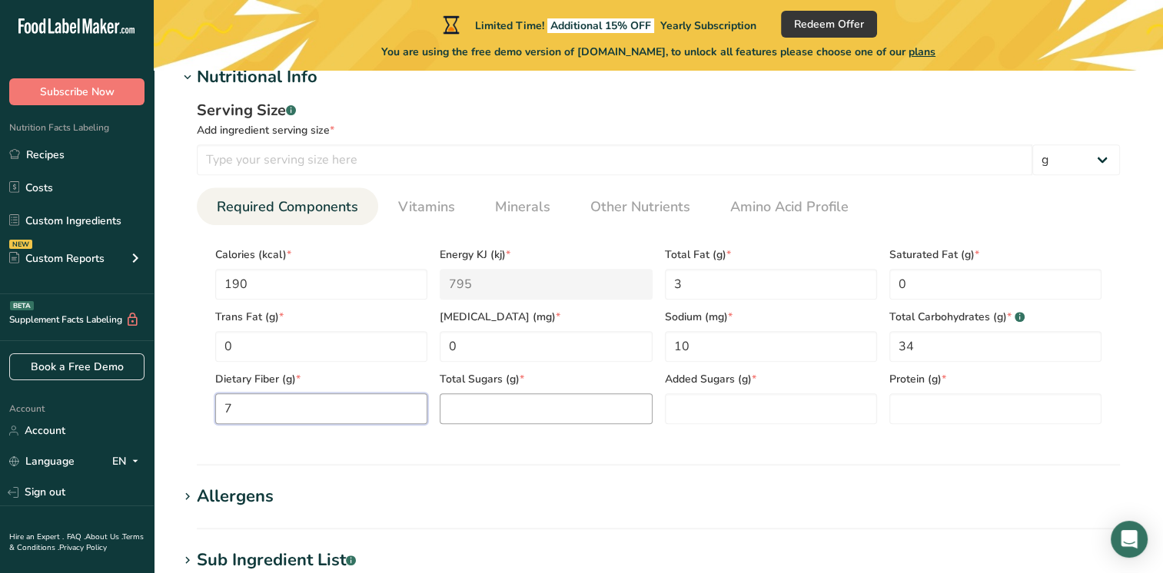
type Fiber "7"
click at [500, 400] on Sugars "number" at bounding box center [546, 409] width 212 height 31
type Sugars "1"
click at [716, 408] on Sugars "number" at bounding box center [771, 409] width 212 height 31
type Sugars "0"
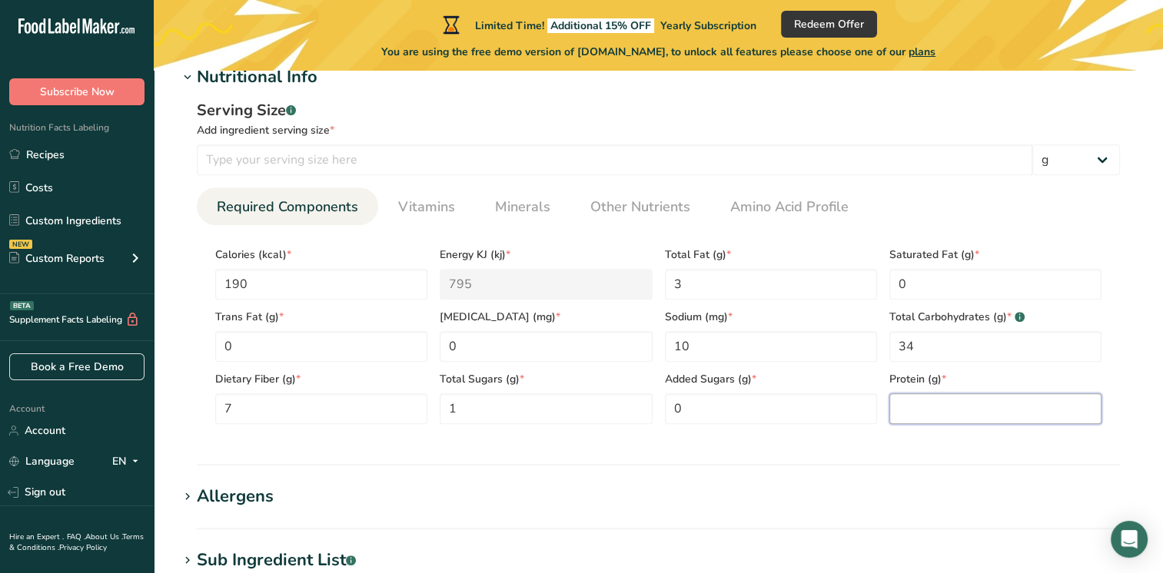
click at [924, 417] on input "number" at bounding box center [995, 409] width 212 height 31
type input "11"
click at [423, 208] on span "Vitamins" at bounding box center [426, 207] width 57 height 21
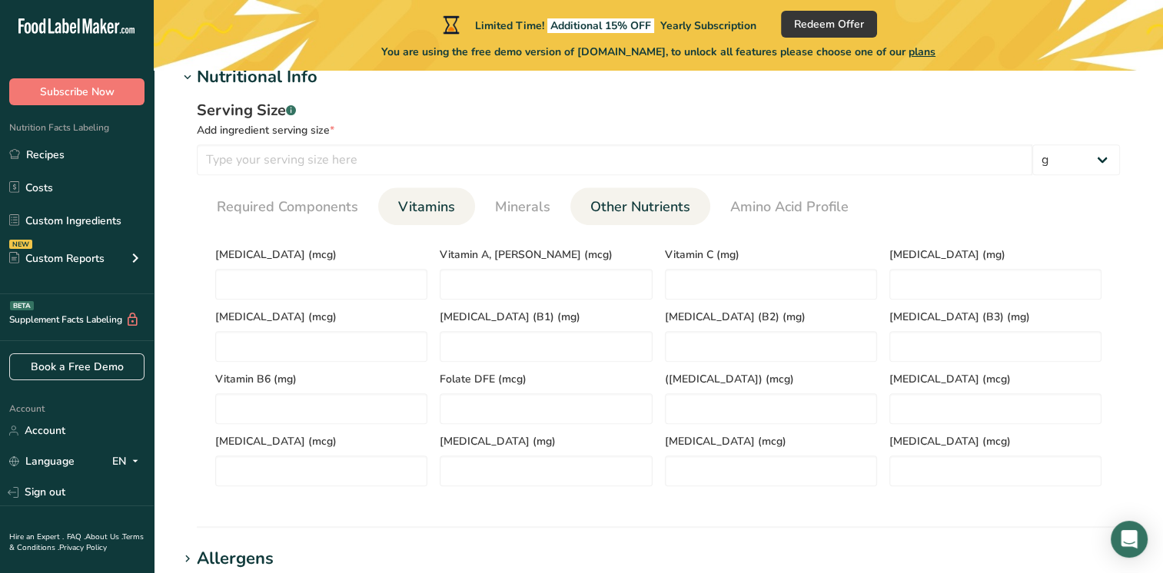
drag, startPoint x: 515, startPoint y: 200, endPoint x: 575, endPoint y: 199, distance: 60.0
click at [516, 200] on span "Minerals" at bounding box center [522, 207] width 55 height 21
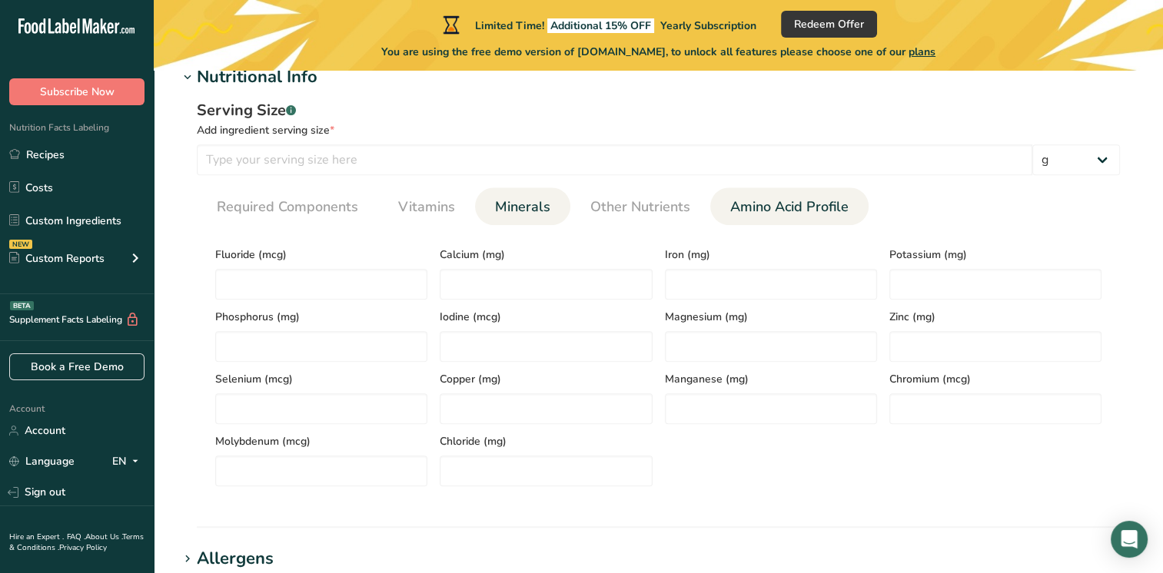
drag, startPoint x: 607, startPoint y: 198, endPoint x: 732, endPoint y: 201, distance: 124.6
click at [632, 198] on span "Other Nutrients" at bounding box center [640, 207] width 100 height 21
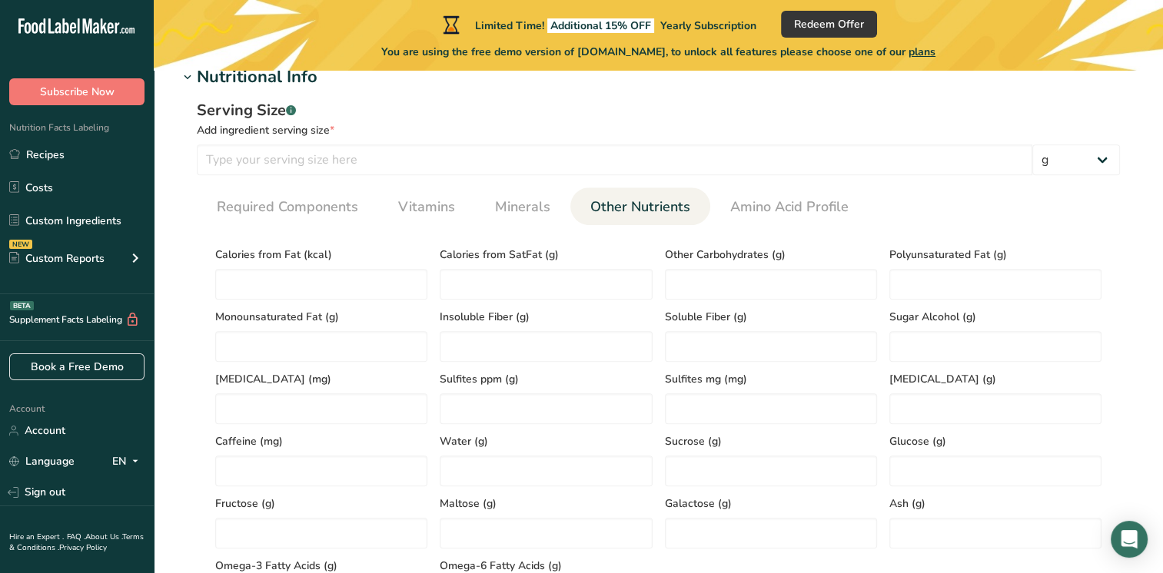
drag, startPoint x: 764, startPoint y: 201, endPoint x: 645, endPoint y: 201, distance: 119.1
click at [762, 201] on span "Amino Acid Profile" at bounding box center [789, 207] width 118 height 21
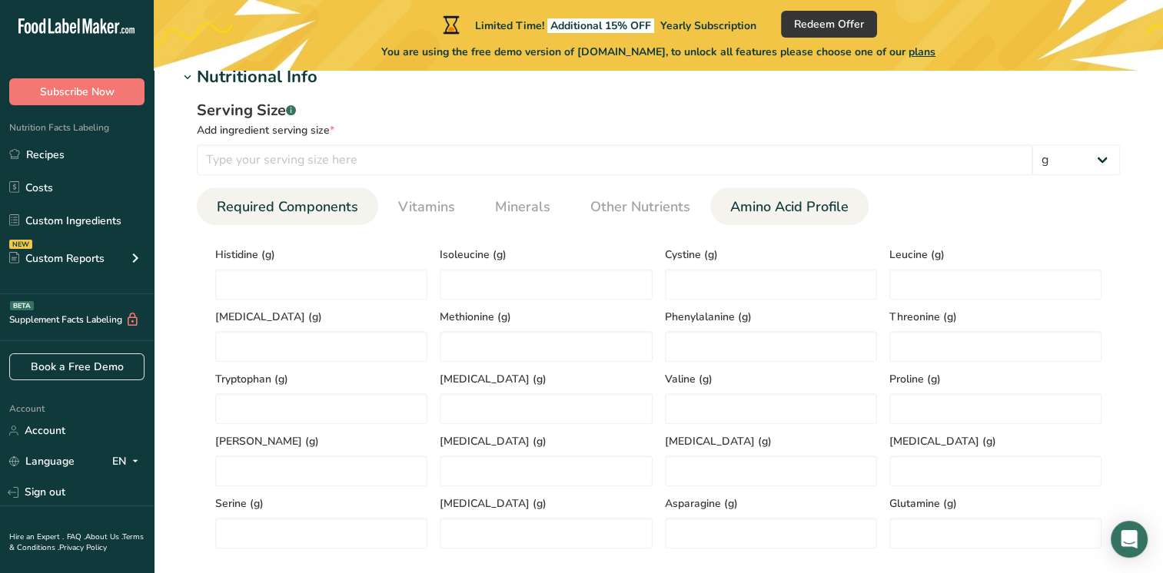
click at [354, 198] on span "Required Components" at bounding box center [287, 207] width 141 height 21
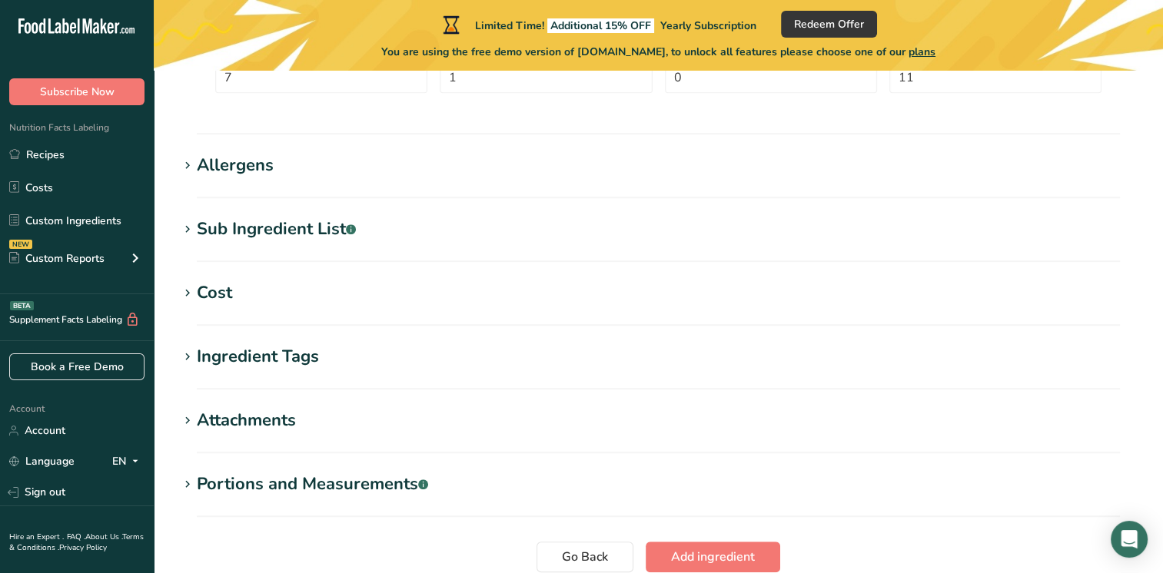
scroll to position [1076, 0]
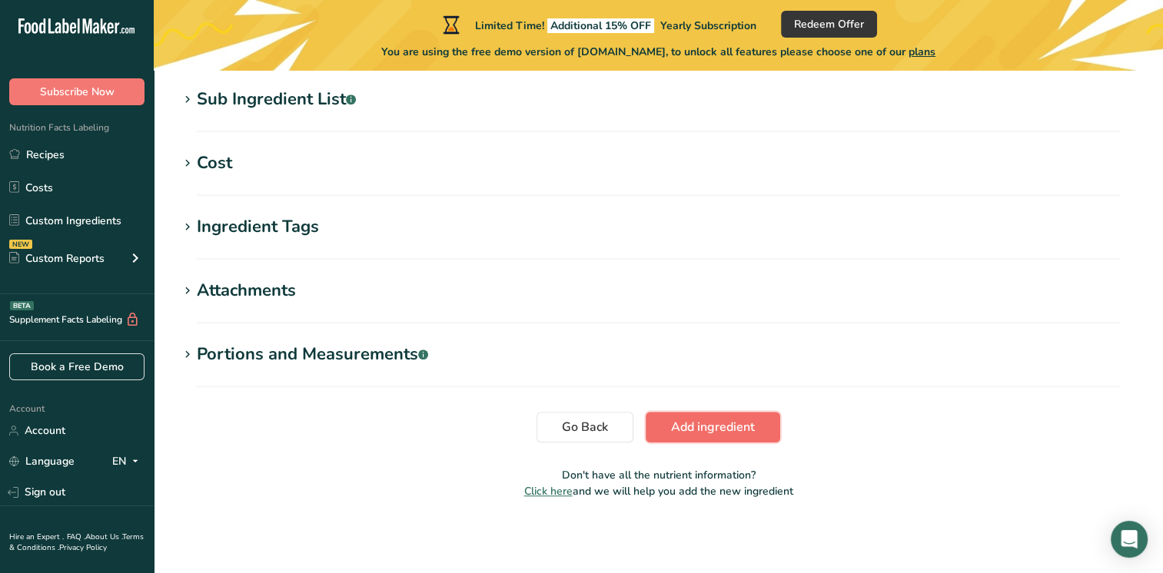
click at [714, 430] on span "Add ingredient" at bounding box center [713, 427] width 84 height 18
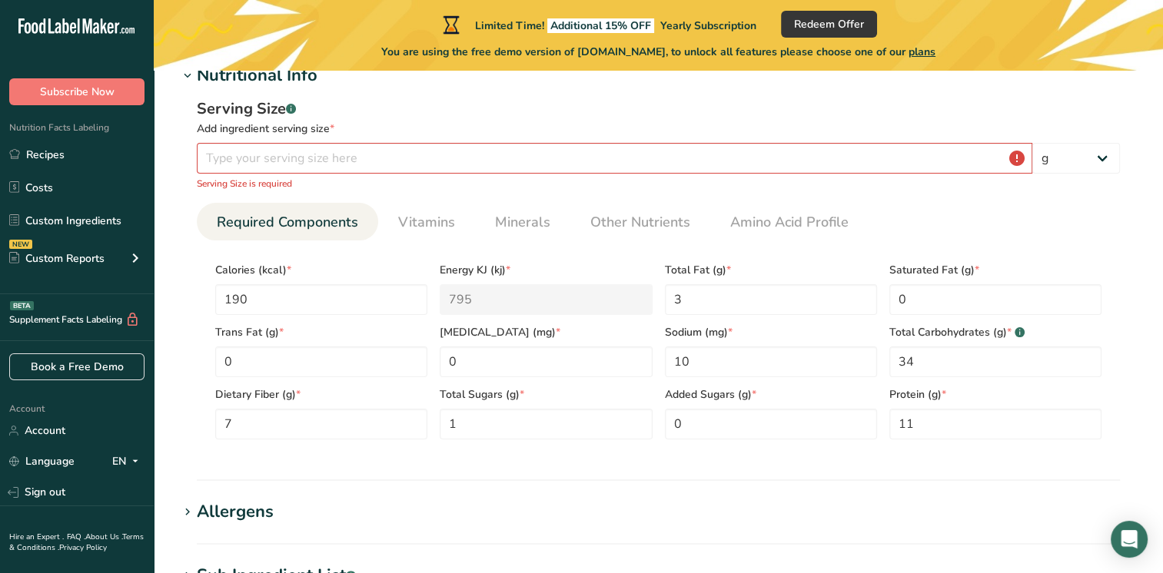
scroll to position [141, 0]
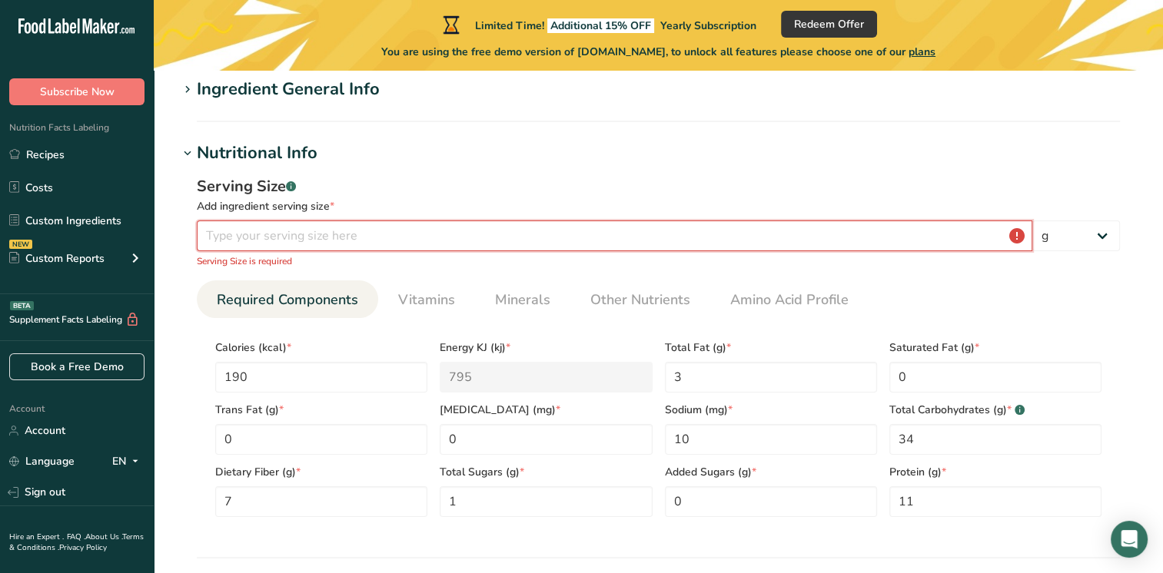
click at [293, 234] on input "number" at bounding box center [614, 236] width 835 height 31
drag, startPoint x: 293, startPoint y: 234, endPoint x: 303, endPoint y: 230, distance: 10.7
click at [301, 232] on input "number" at bounding box center [614, 236] width 835 height 31
click at [925, 231] on input "number" at bounding box center [614, 236] width 835 height 31
click at [430, 231] on input "number" at bounding box center [614, 236] width 835 height 31
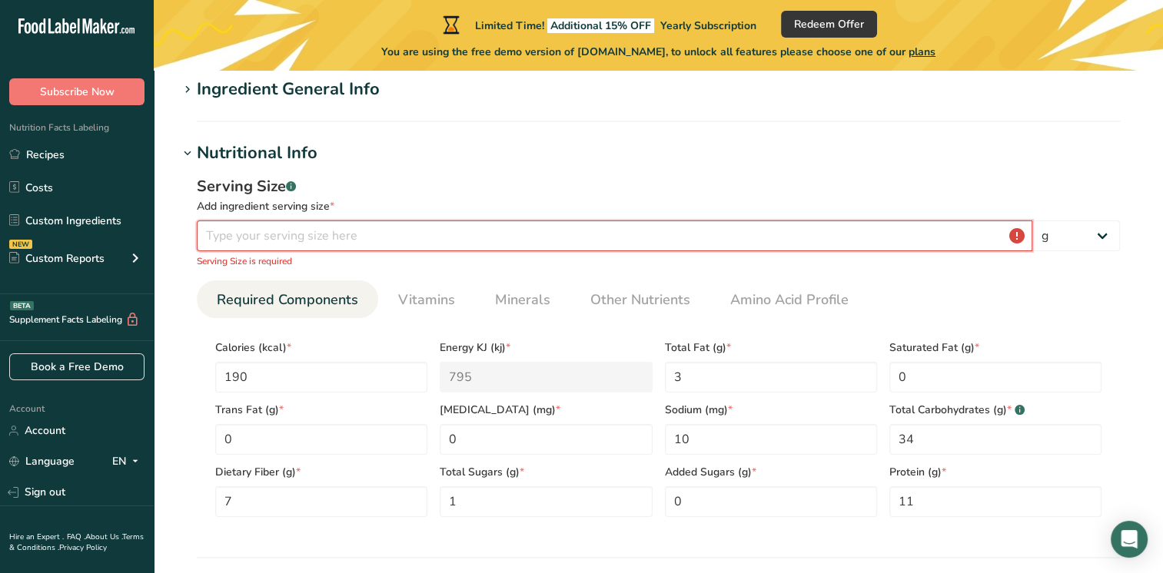
type input "0"
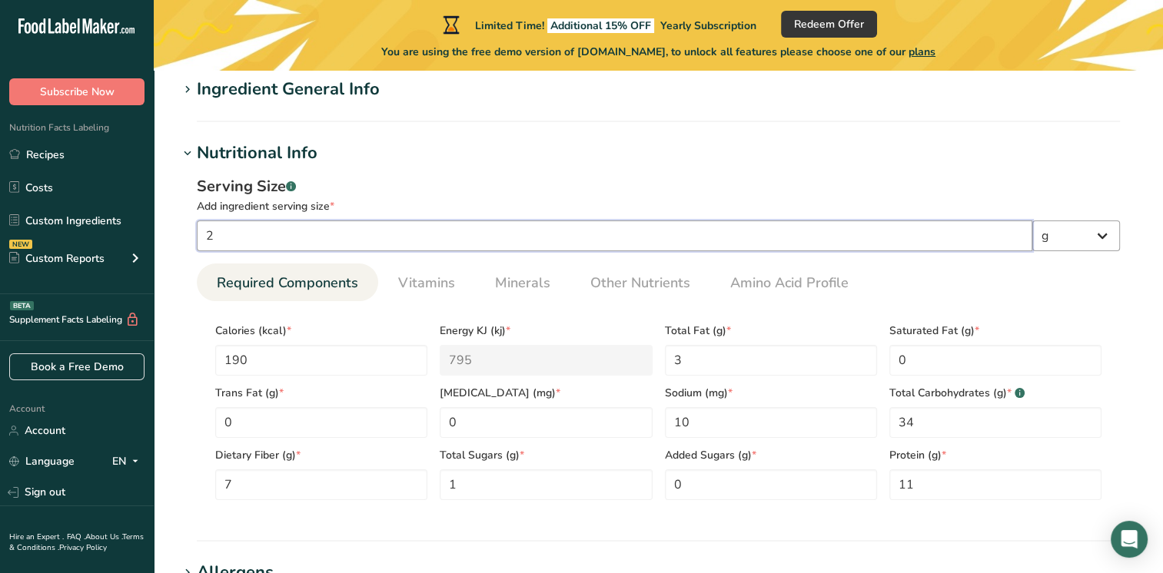
type input "2"
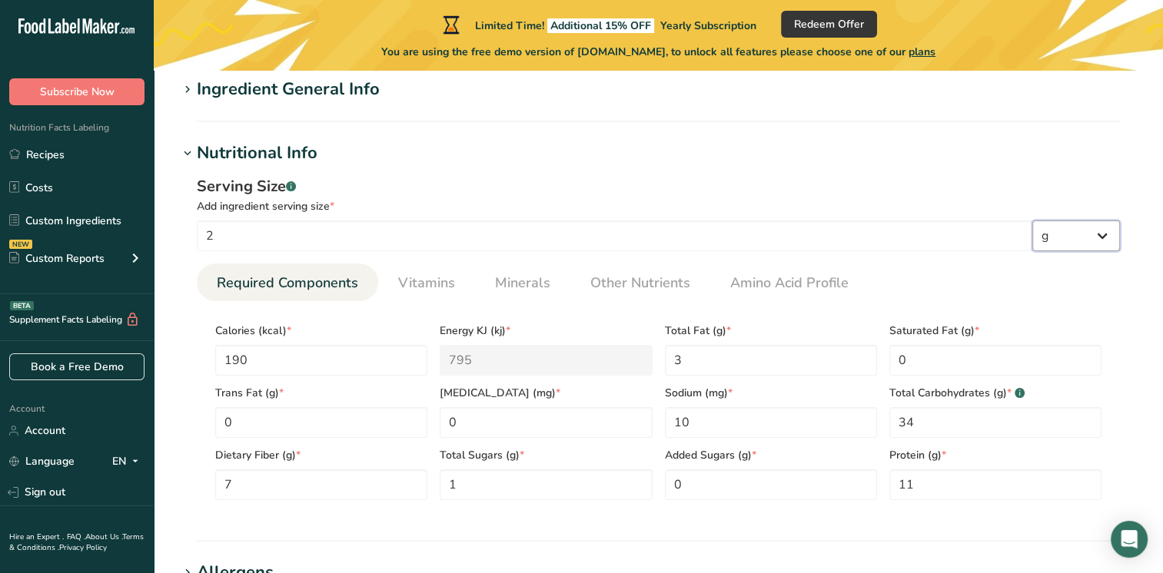
click at [1091, 232] on select "g kg mg mcg lb oz l mL fl oz tbsp tsp cup qt gallon" at bounding box center [1076, 236] width 88 height 31
select select "5"
click at [1032, 221] on select "g kg mg mcg lb oz l mL fl oz tbsp tsp cup qt gallon" at bounding box center [1076, 236] width 88 height 31
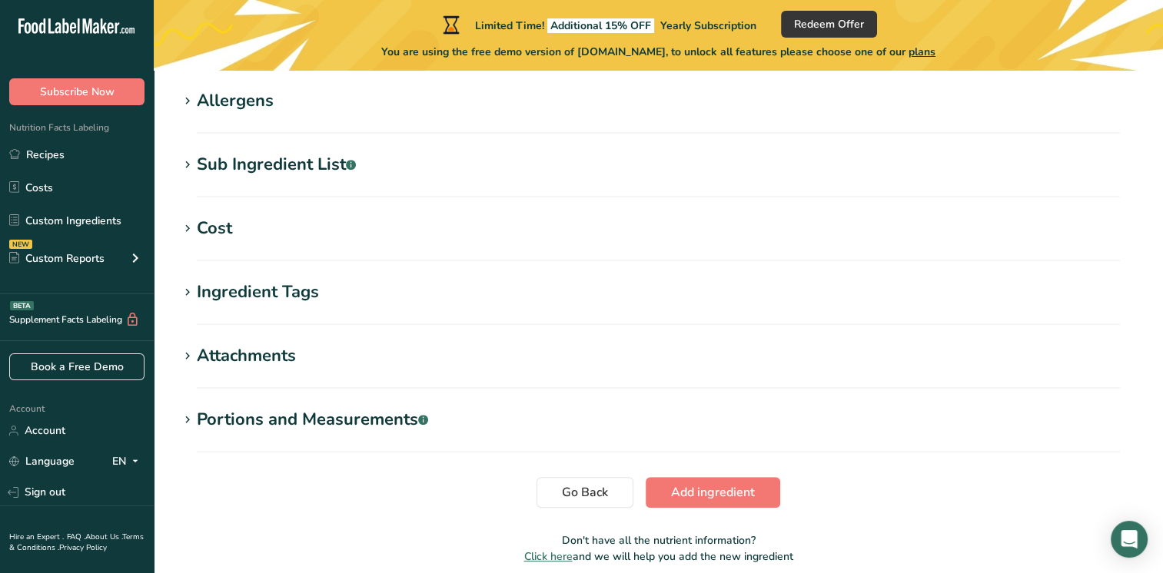
scroll to position [678, 0]
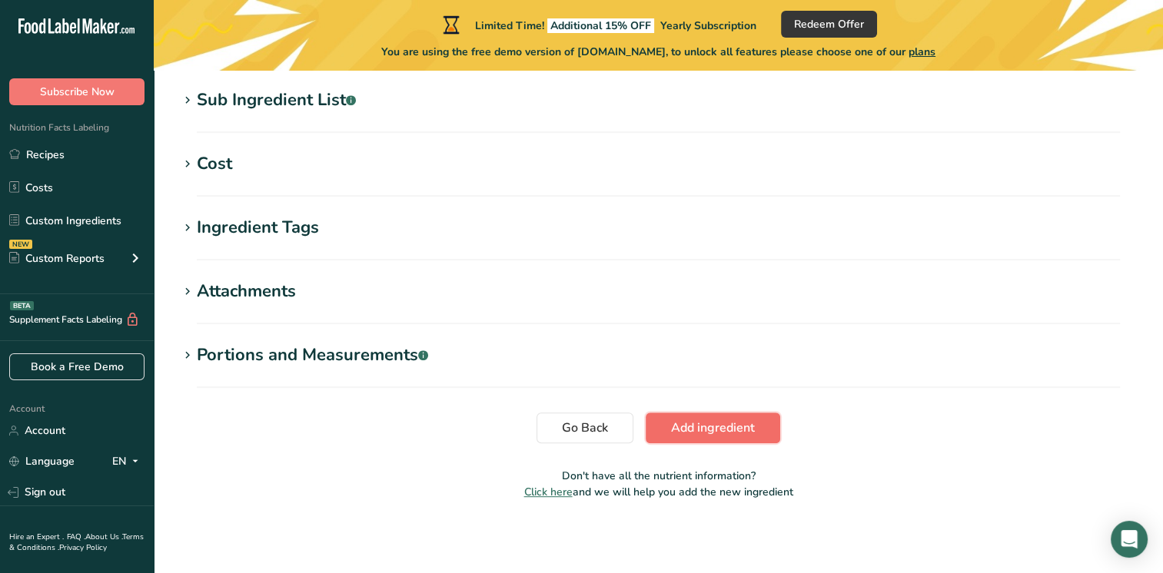
click at [724, 426] on span "Add ingredient" at bounding box center [713, 428] width 84 height 18
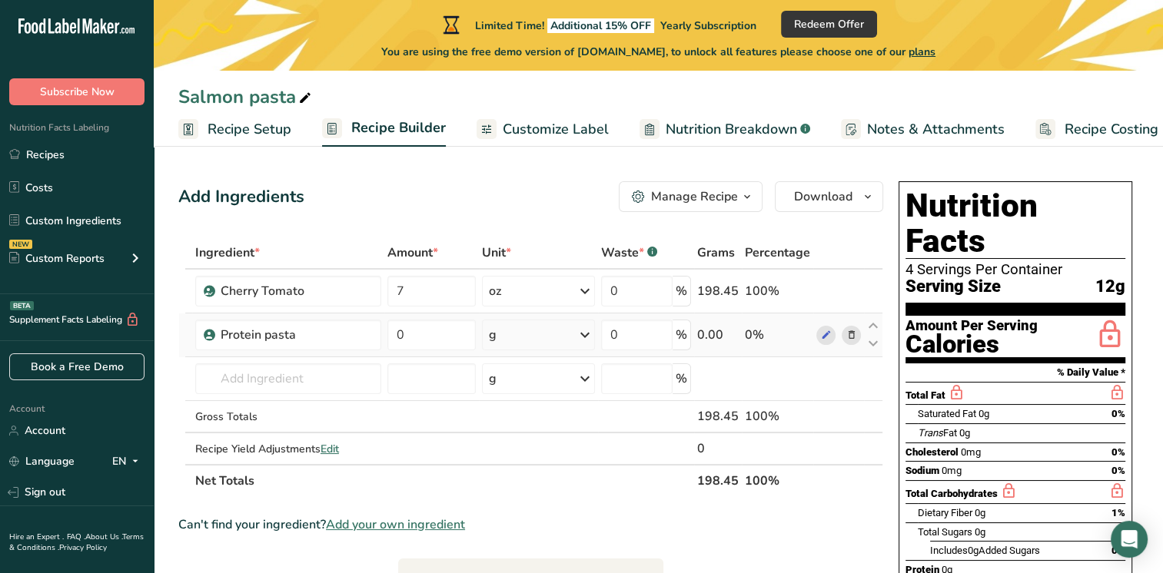
click at [572, 331] on div "g" at bounding box center [538, 335] width 113 height 31
click at [529, 457] on div "See more" at bounding box center [555, 457] width 129 height 16
click at [520, 508] on div "oz" at bounding box center [555, 504] width 129 height 22
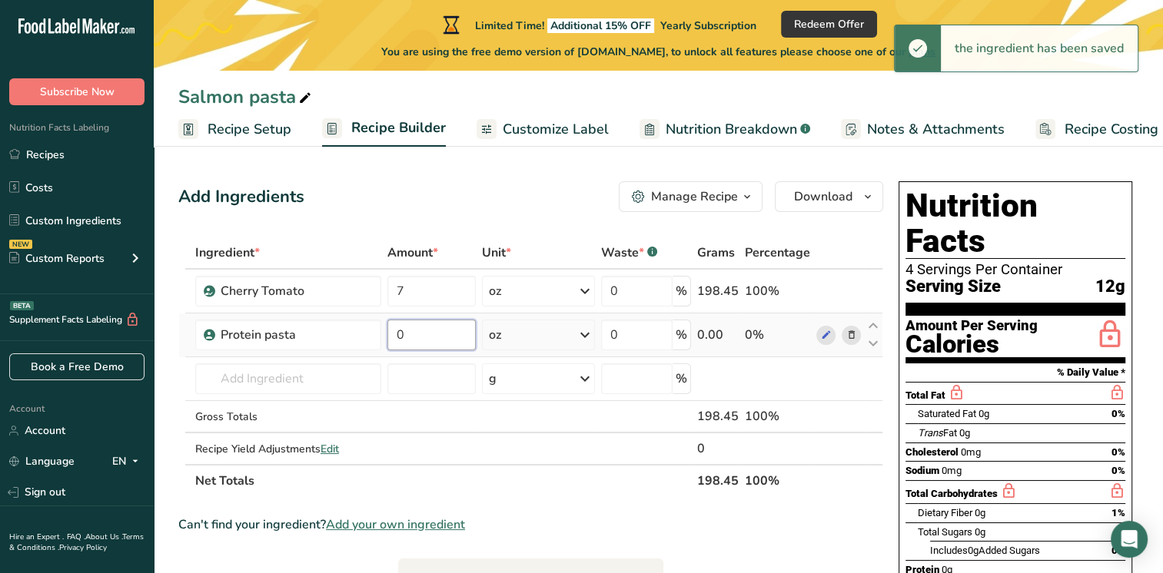
click at [420, 334] on input "0" at bounding box center [431, 335] width 88 height 31
drag, startPoint x: 423, startPoint y: 327, endPoint x: 340, endPoint y: 334, distance: 83.4
click at [340, 334] on tr "Protein pasta 0 oz Weight Units g kg mg mcg lb oz See less Volume Units l Volum…" at bounding box center [530, 336] width 703 height 44
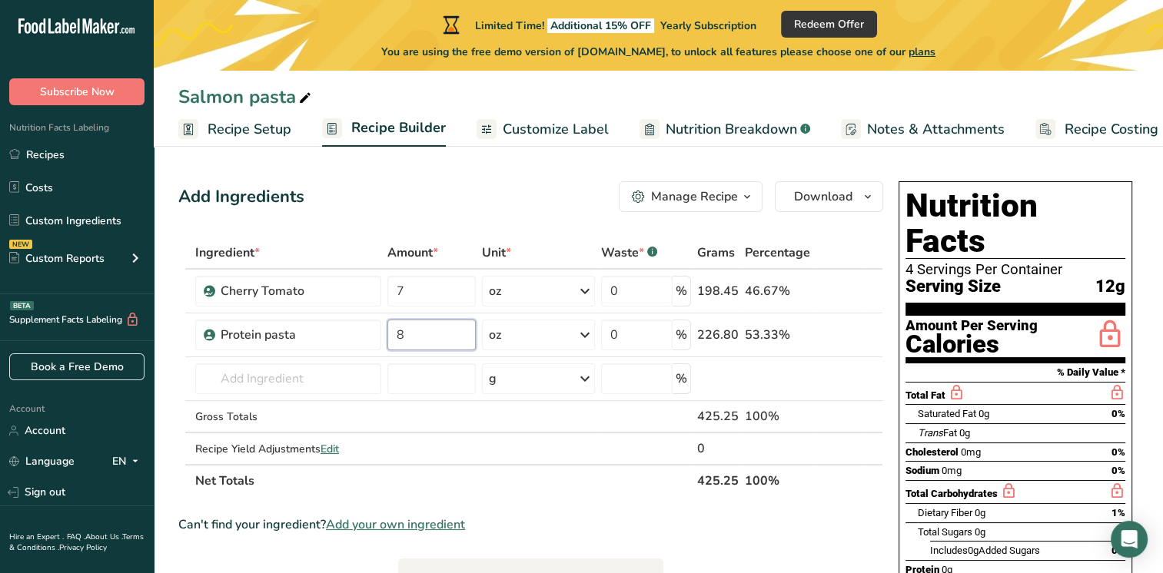
type input "8"
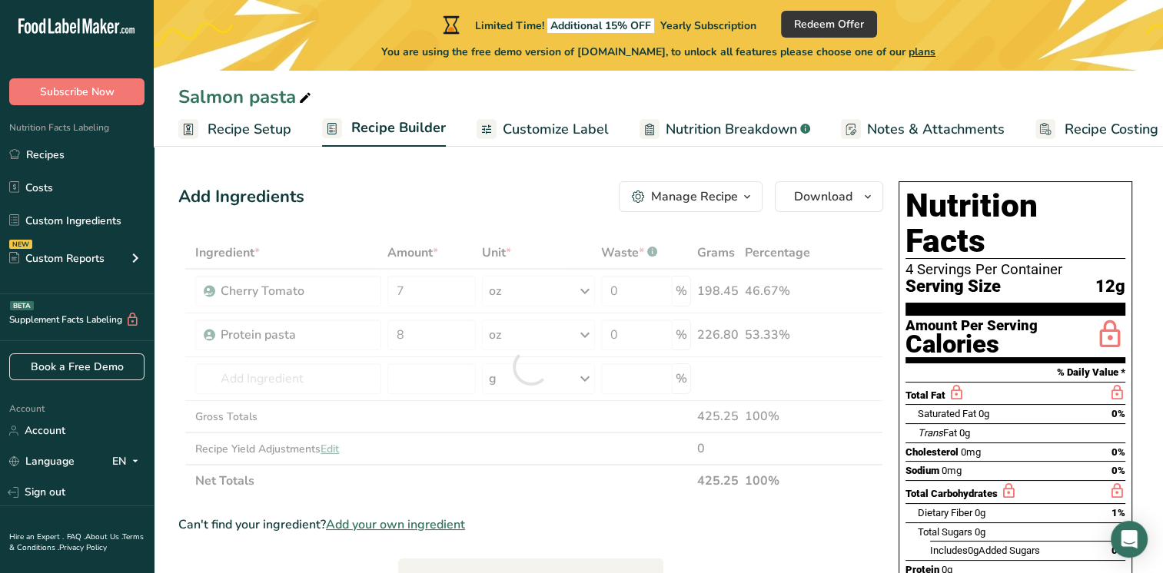
click at [619, 487] on div "Ingredient * Amount * Unit * Waste * .a-a{fill:#347362;}.b-a{fill:#fff;} Grams …" at bounding box center [530, 367] width 705 height 261
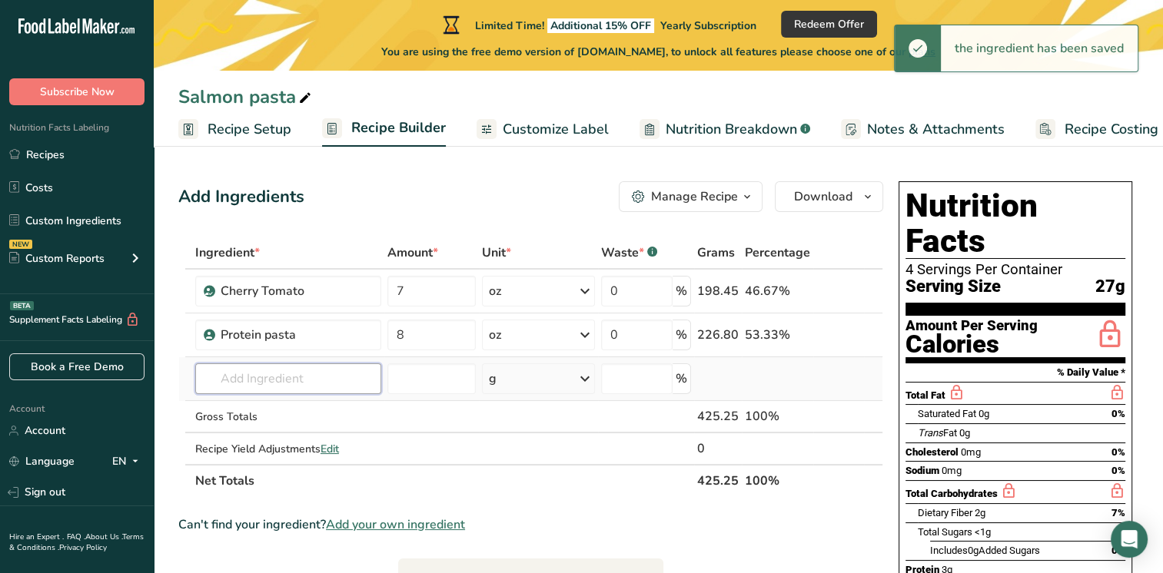
click at [298, 371] on input "text" at bounding box center [288, 379] width 186 height 31
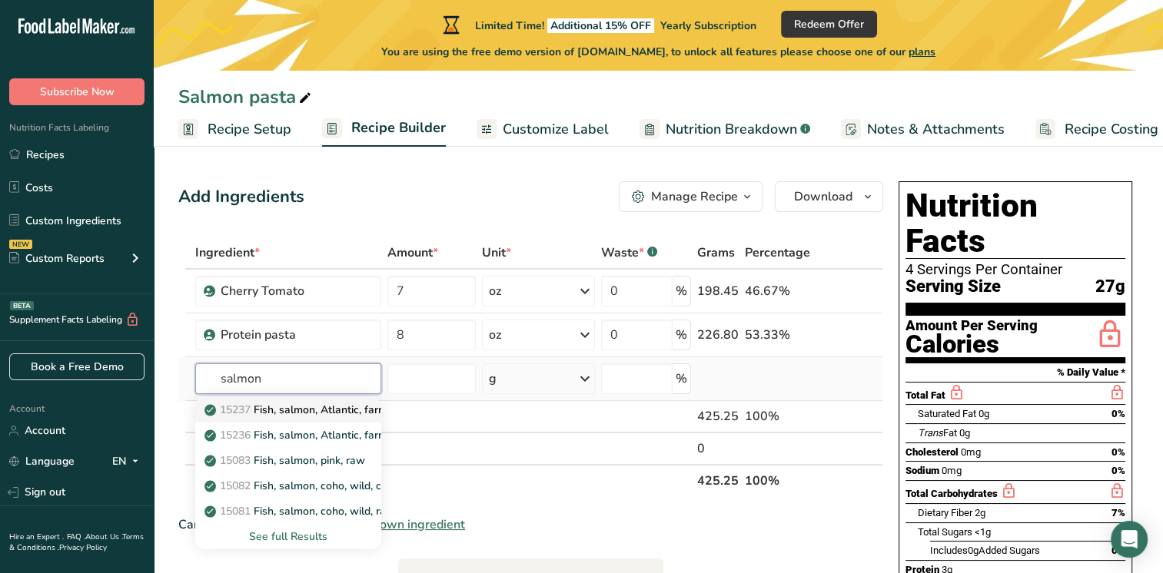
type input "salmon"
click at [307, 410] on p "15237 Fish, salmon, Atlantic, farmed, cooked, dry heat" at bounding box center [347, 410] width 279 height 16
type input "Fish, salmon, Atlantic, farmed, cooked, dry heat"
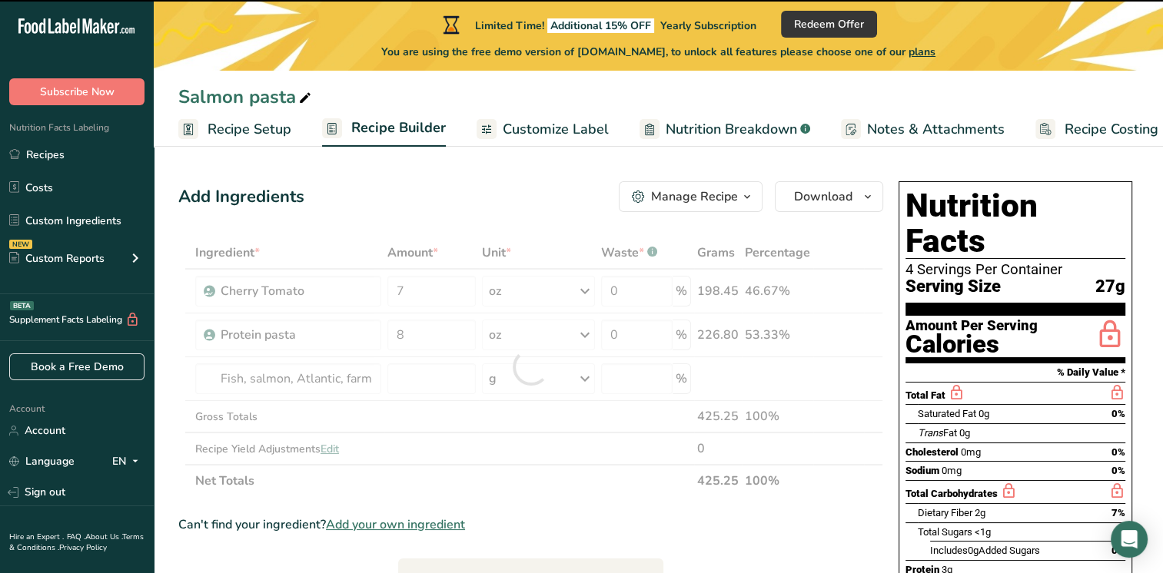
type input "0"
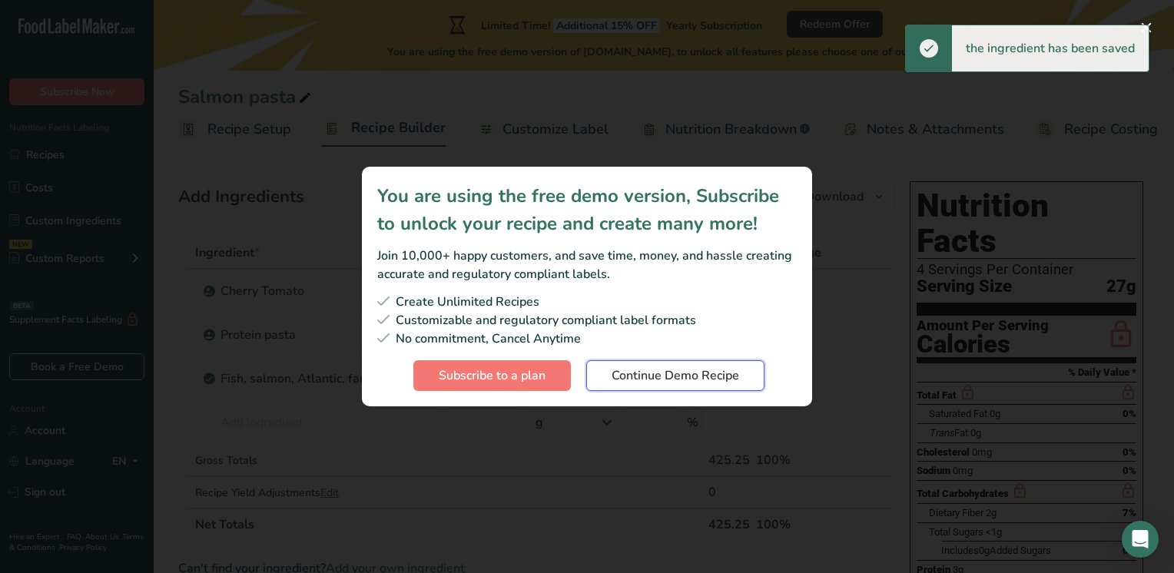
click at [714, 376] on span "Continue Demo Recipe" at bounding box center [676, 376] width 128 height 18
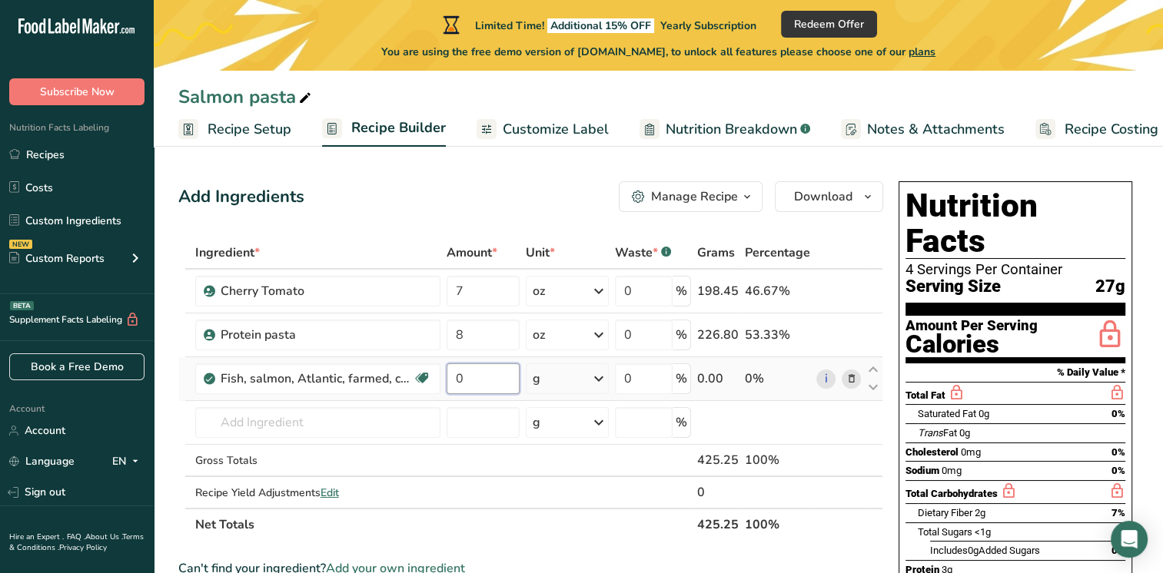
click at [485, 374] on input "0" at bounding box center [483, 379] width 73 height 31
type input "16"
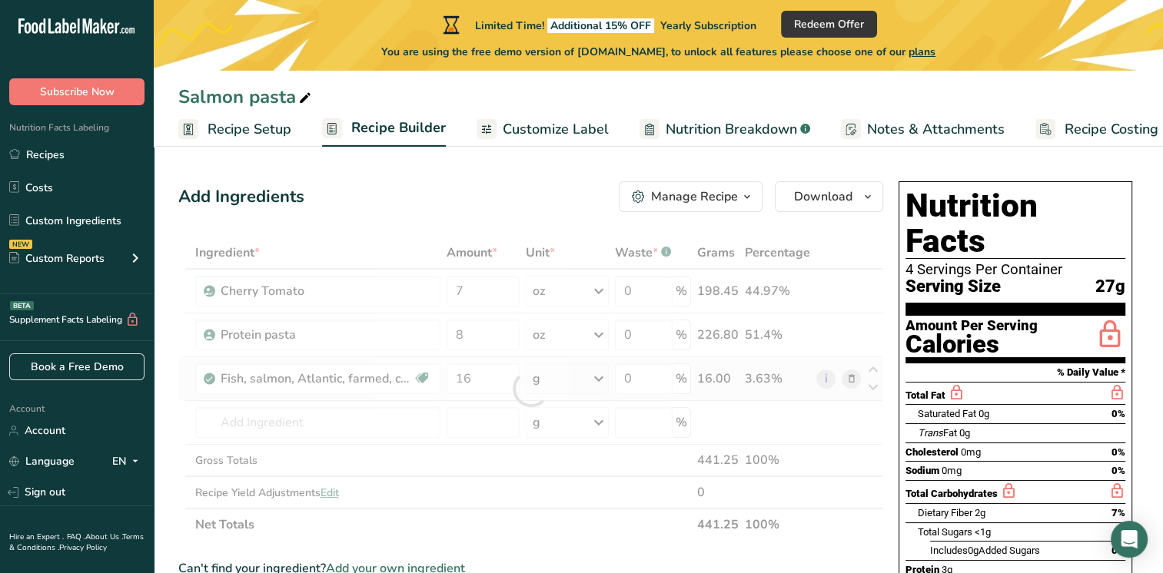
click at [607, 382] on div "Ingredient * Amount * Unit * Waste * .a-a{fill:#347362;}.b-a{fill:#fff;} Grams …" at bounding box center [530, 389] width 705 height 304
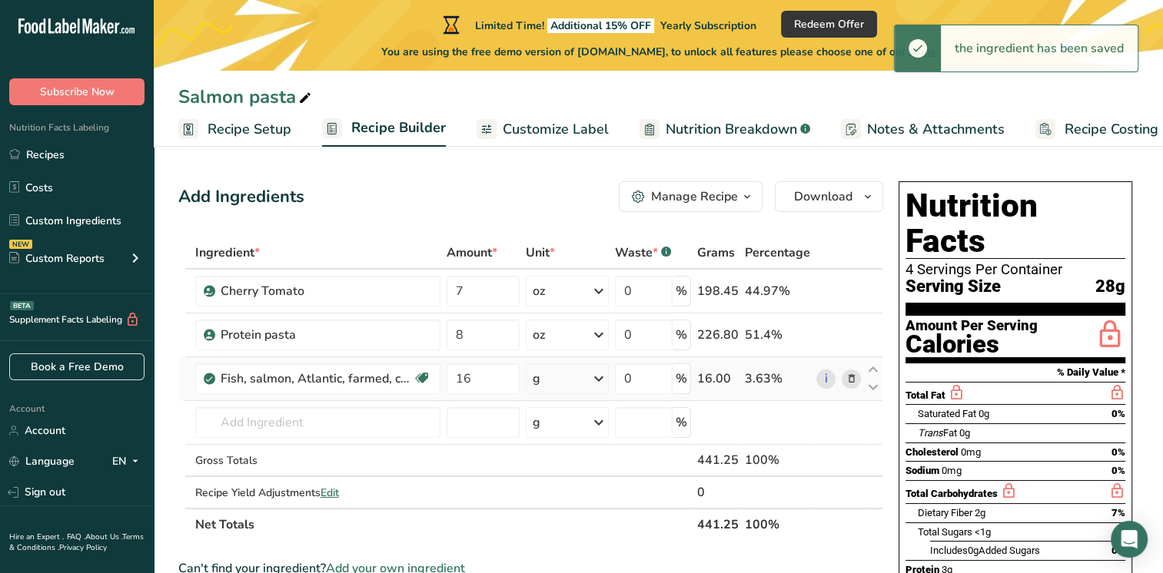
click at [590, 377] on div "g" at bounding box center [567, 379] width 83 height 31
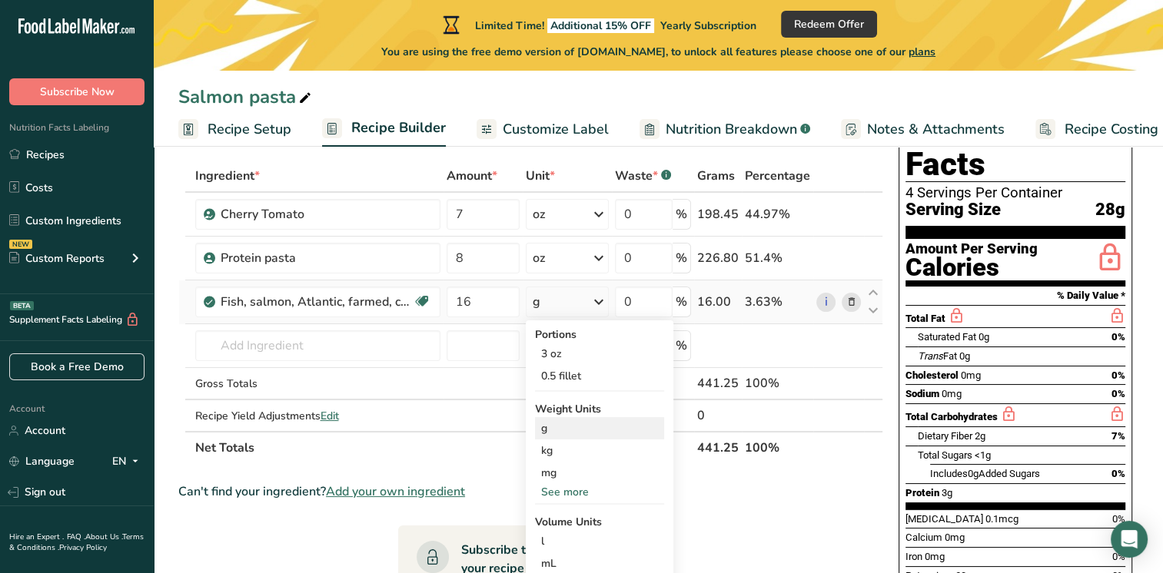
scroll to position [154, 0]
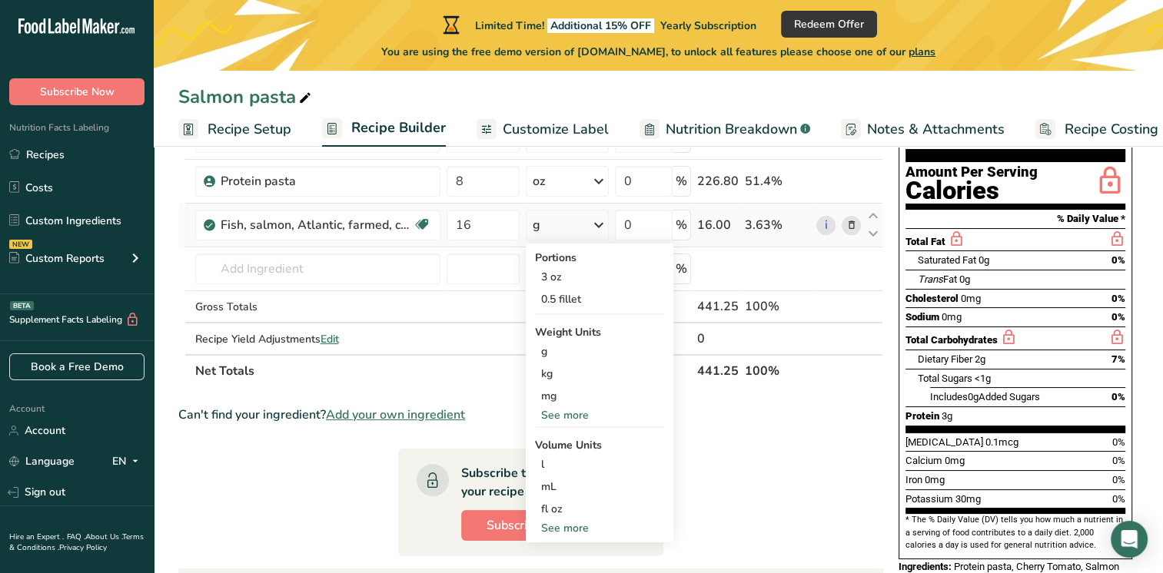
click at [568, 414] on div "See more" at bounding box center [599, 415] width 129 height 16
click at [559, 461] on div "oz" at bounding box center [599, 463] width 129 height 22
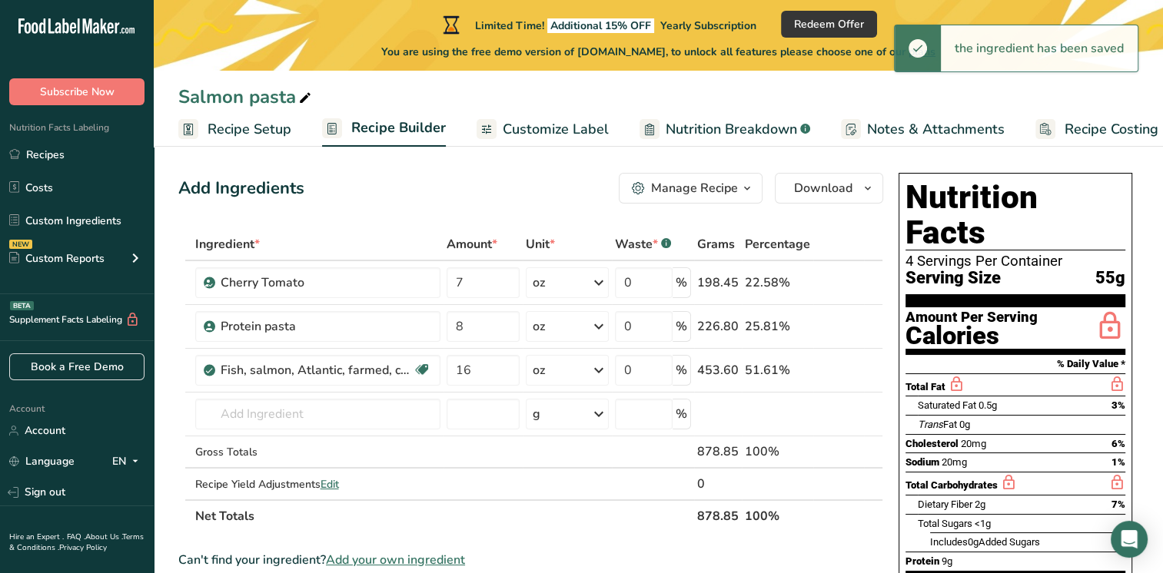
scroll to position [0, 0]
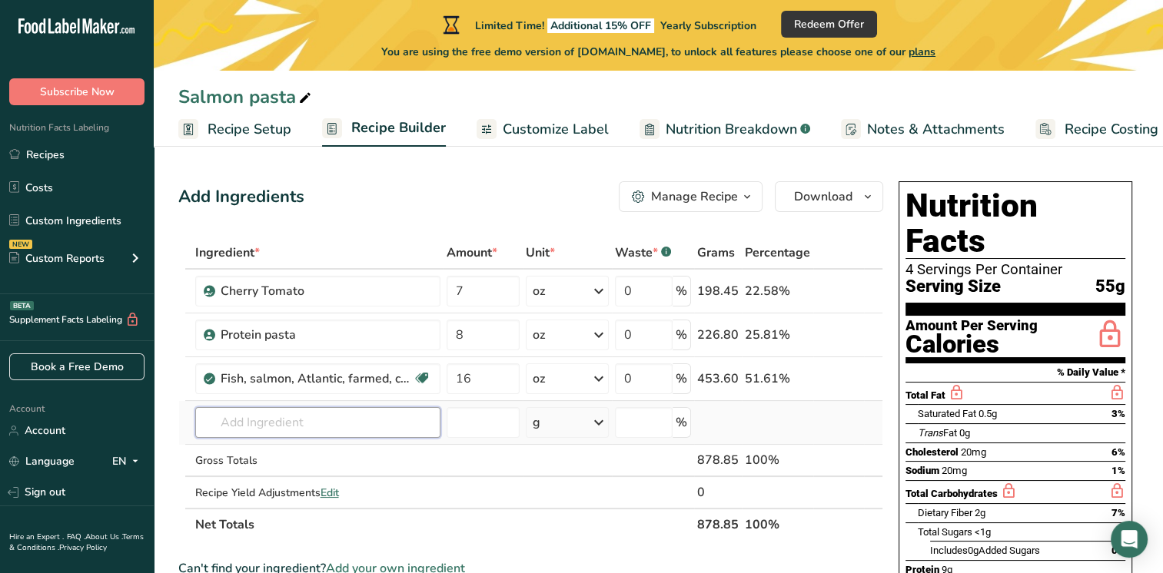
click at [235, 412] on input "text" at bounding box center [317, 422] width 245 height 31
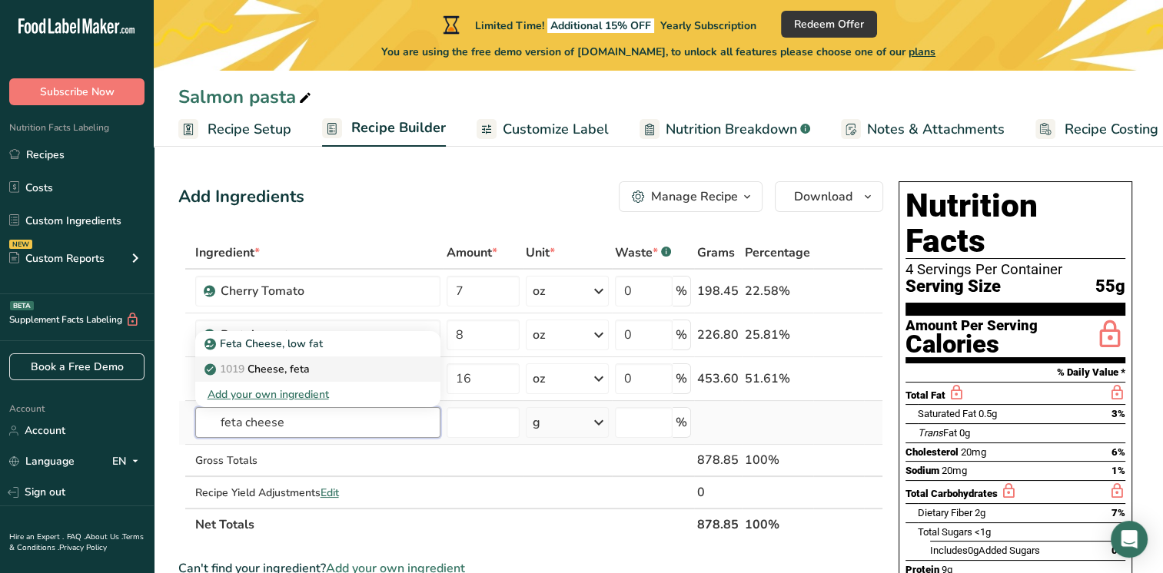
type input "feta cheese"
click at [310, 368] on p "1019 Cheese, feta" at bounding box center [259, 369] width 102 height 16
type input "Cheese, feta"
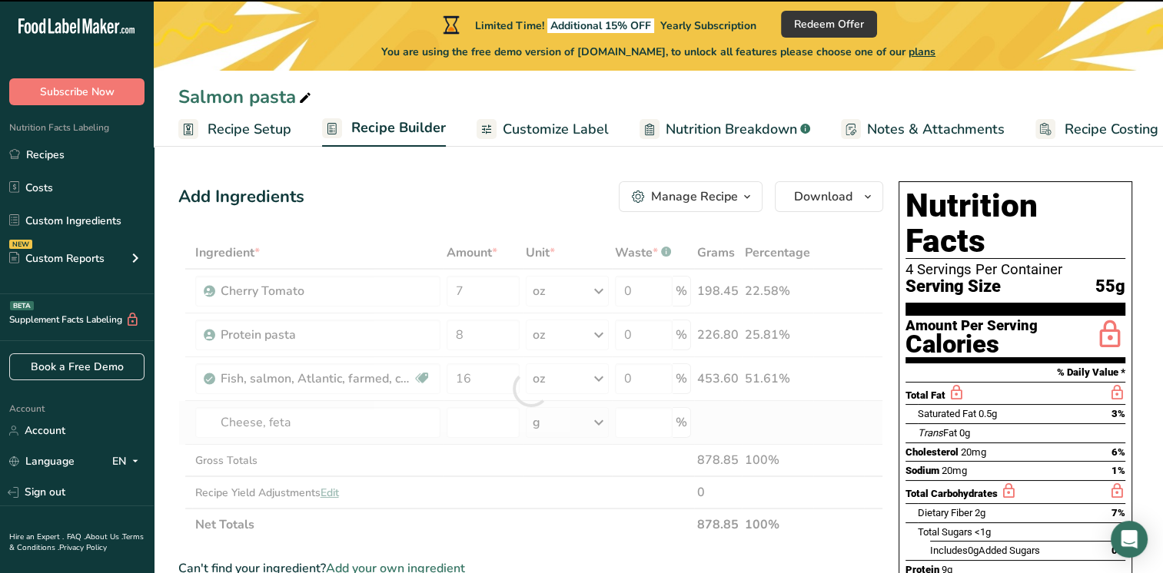
type input "0"
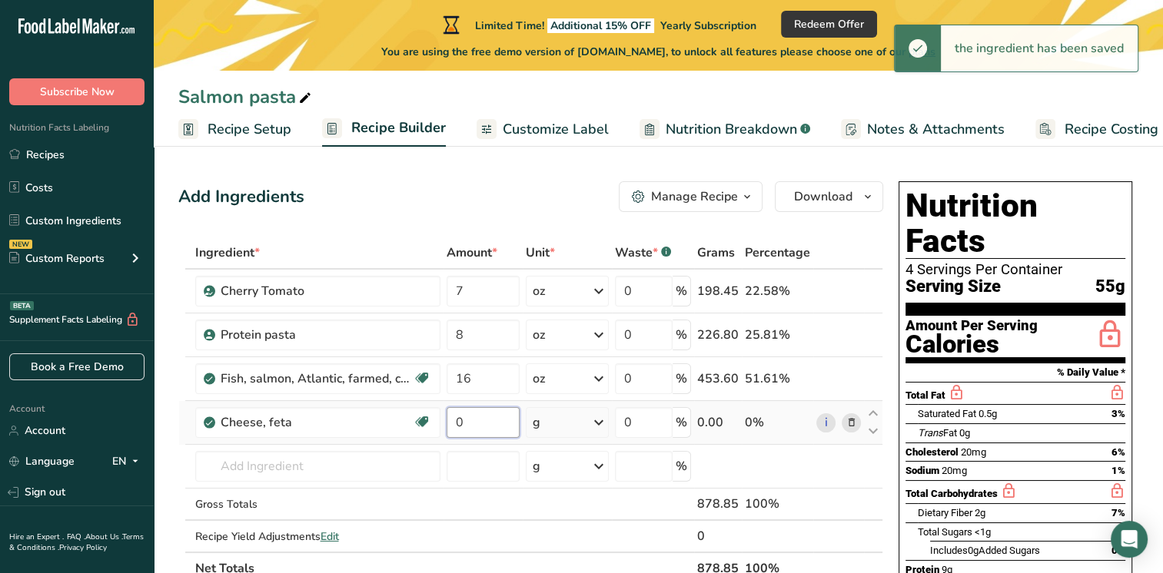
click at [487, 423] on input "0" at bounding box center [483, 422] width 73 height 31
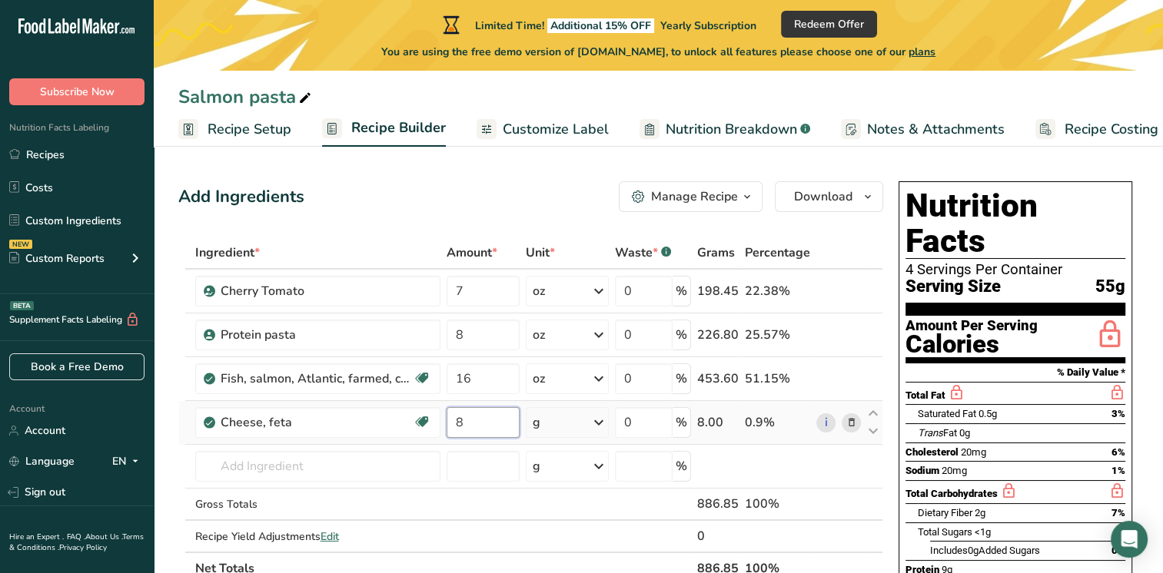
type input "8"
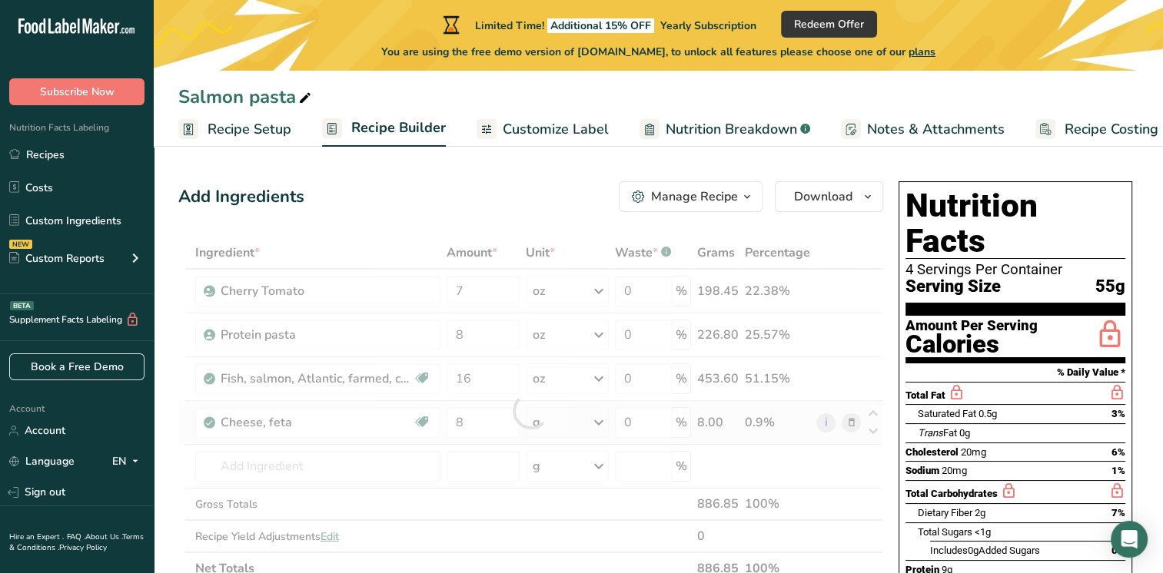
click at [602, 431] on div "Ingredient * Amount * Unit * Waste * .a-a{fill:#347362;}.b-a{fill:#fff;} Grams …" at bounding box center [530, 411] width 705 height 348
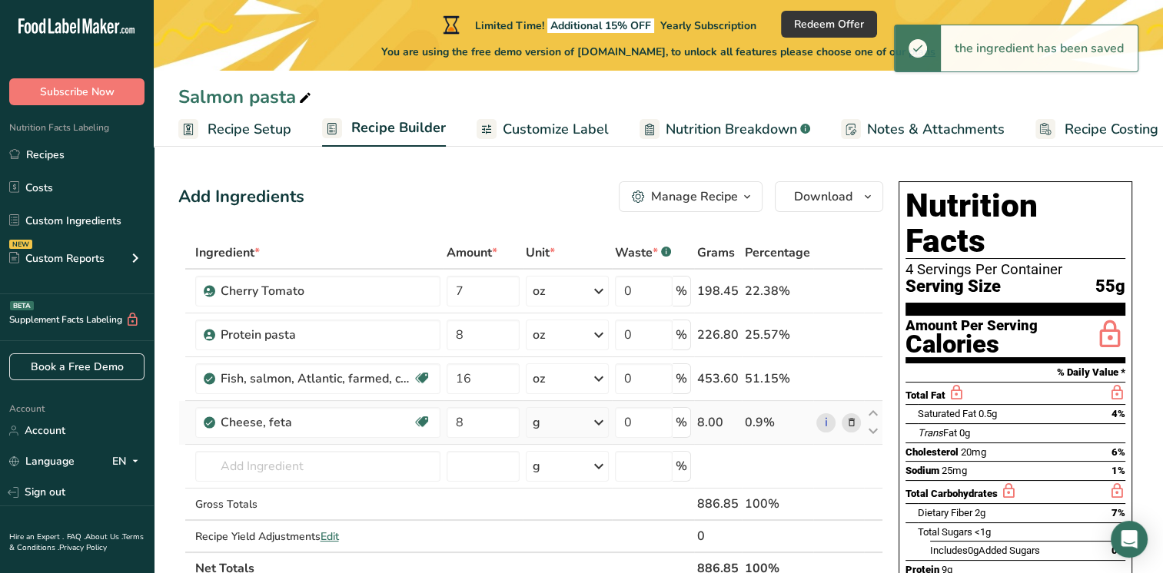
click at [600, 420] on icon at bounding box center [599, 423] width 18 height 28
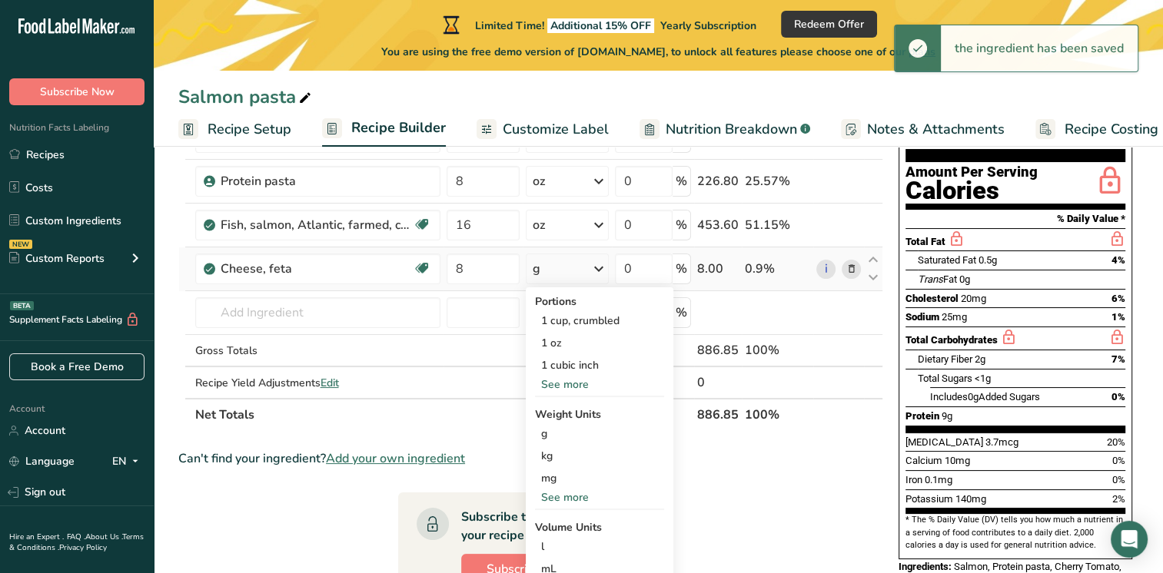
click at [563, 497] on div "See more" at bounding box center [599, 498] width 129 height 16
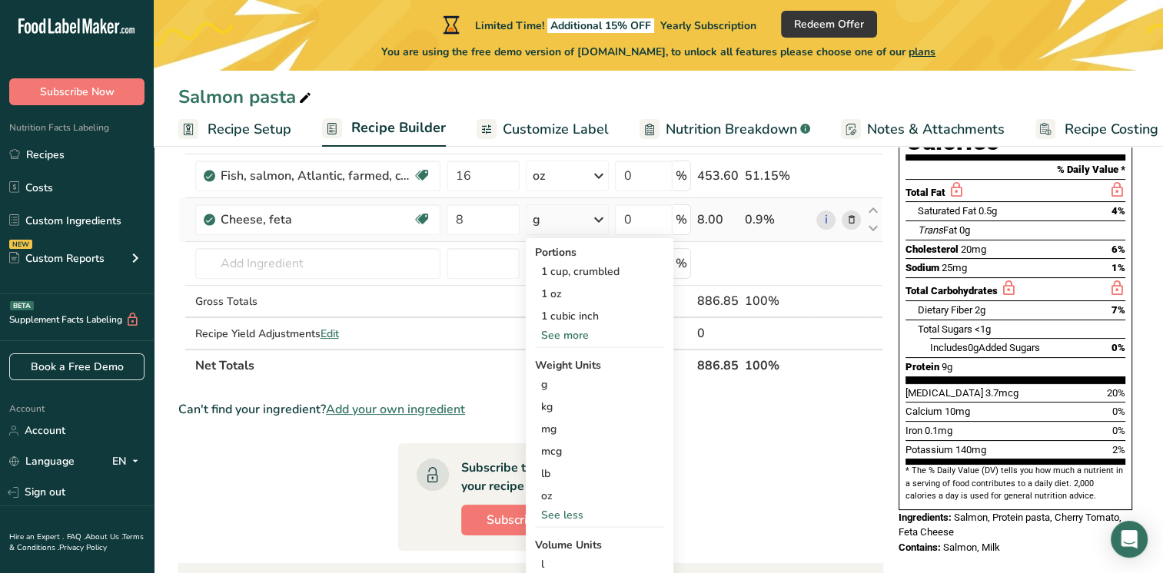
scroll to position [231, 0]
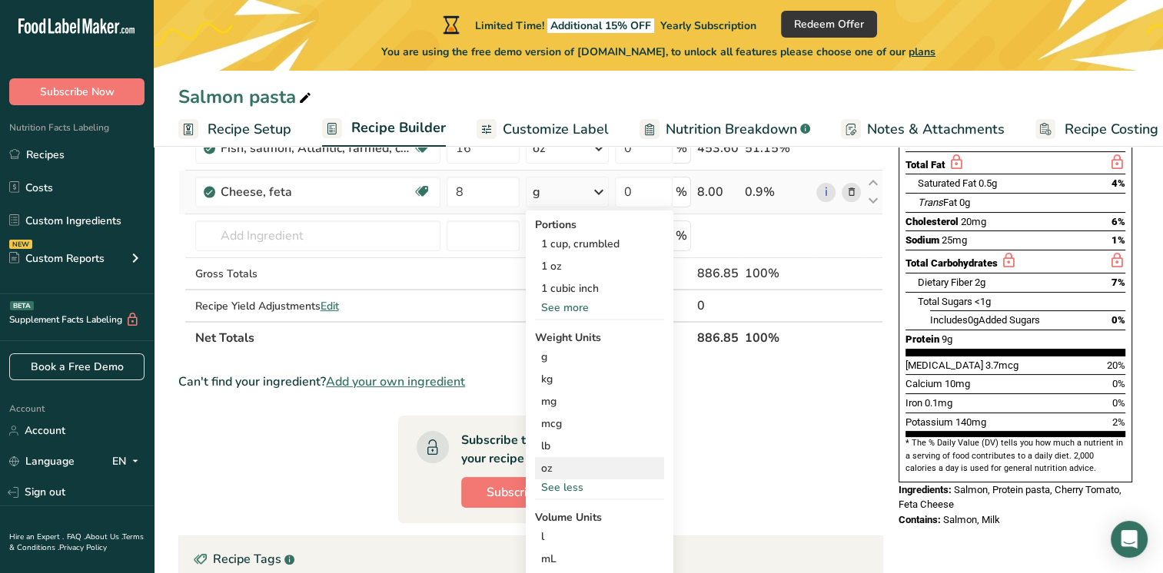
click at [556, 463] on div "oz" at bounding box center [599, 468] width 129 height 22
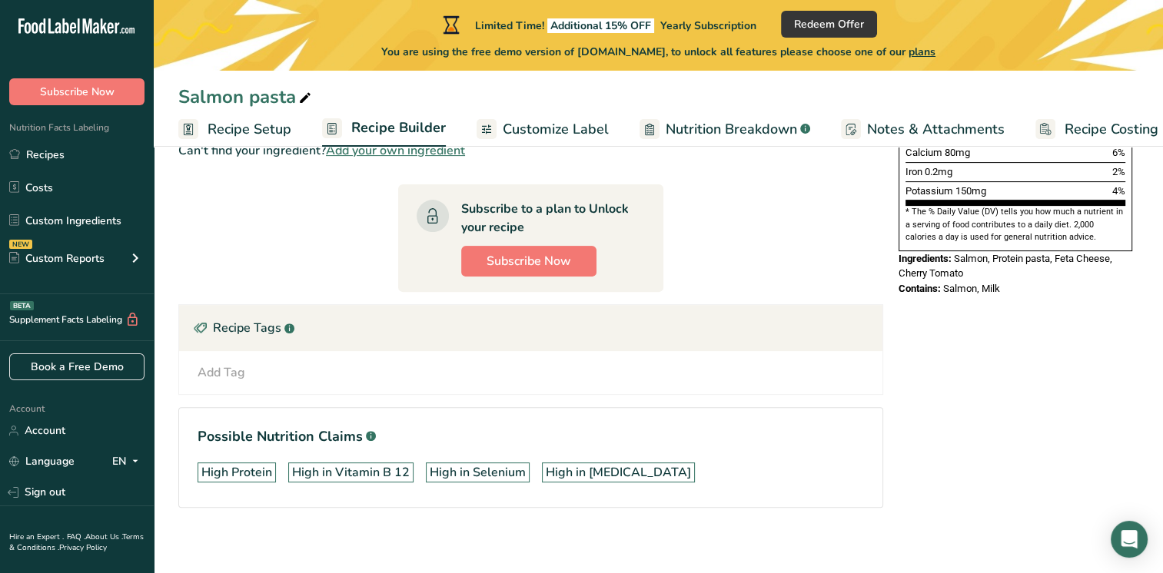
scroll to position [467, 0]
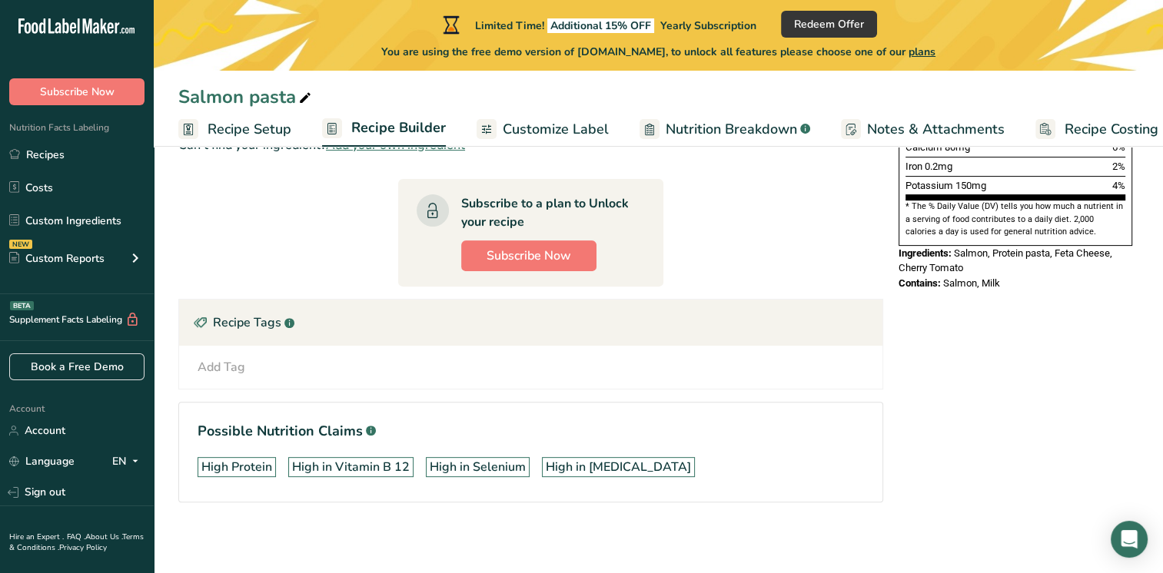
click at [932, 392] on div "Nutrition Facts 4 Servings Per Container Serving Size 69g Amount Per Serving Ca…" at bounding box center [1015, 130] width 246 height 844
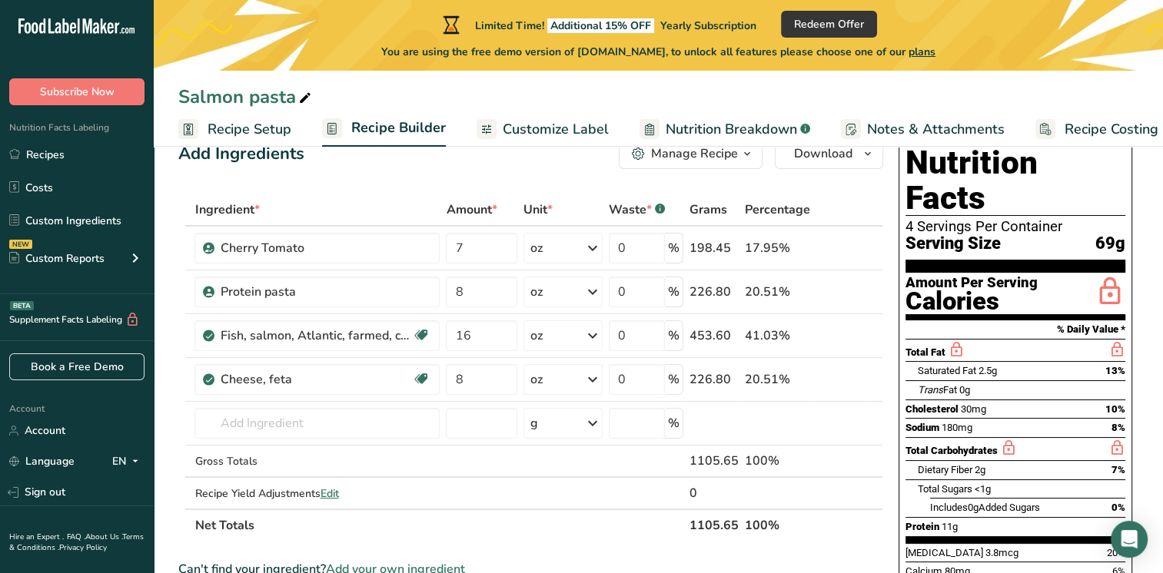
scroll to position [6, 0]
